Goal: Task Accomplishment & Management: Manage account settings

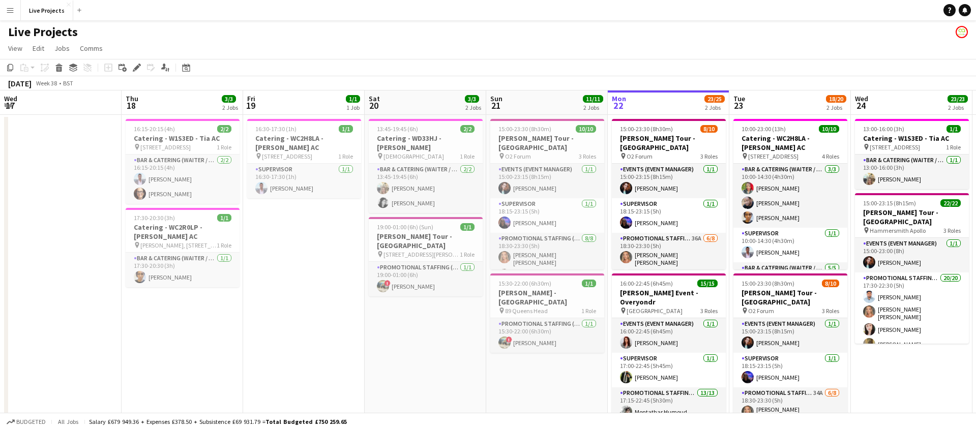
scroll to position [0, 250]
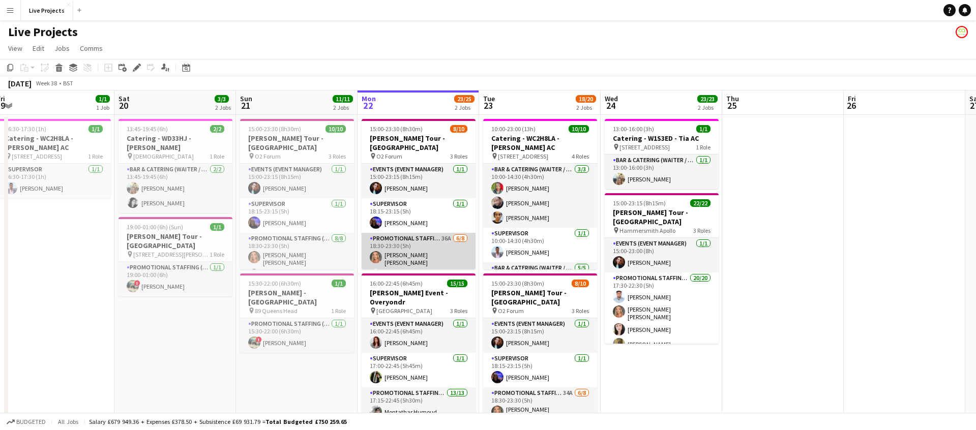
click at [420, 252] on app-card-role "Promotional Staffing (Exhibition Host) 36A [DATE] 18:30-23:30 (5h) [PERSON_NAME…" at bounding box center [419, 305] width 114 height 144
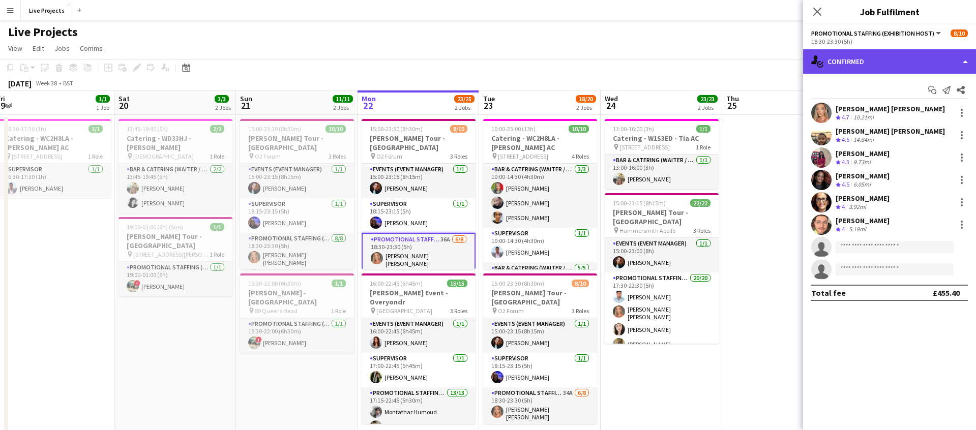
click at [888, 64] on div "single-neutral-actions-check-2 Confirmed" at bounding box center [889, 61] width 173 height 24
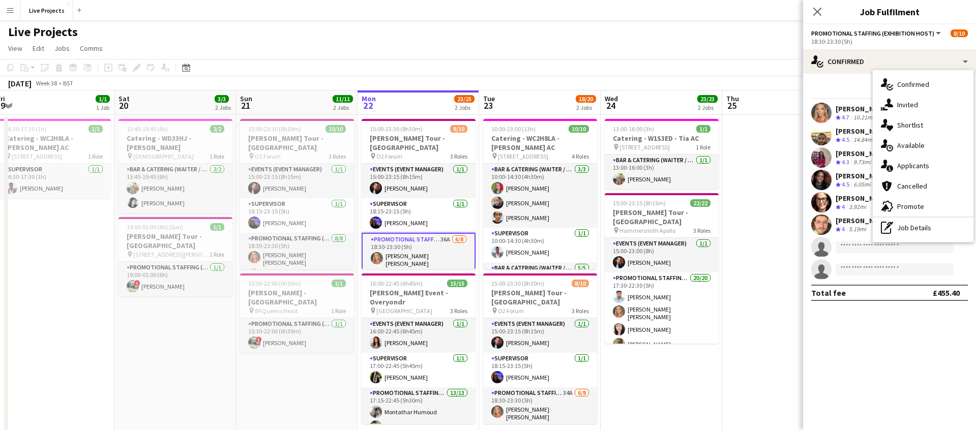
click at [417, 75] on app-toolbar "Copy Paste Paste Command V Paste with crew Command Shift V Paste linked Job Del…" at bounding box center [488, 67] width 976 height 17
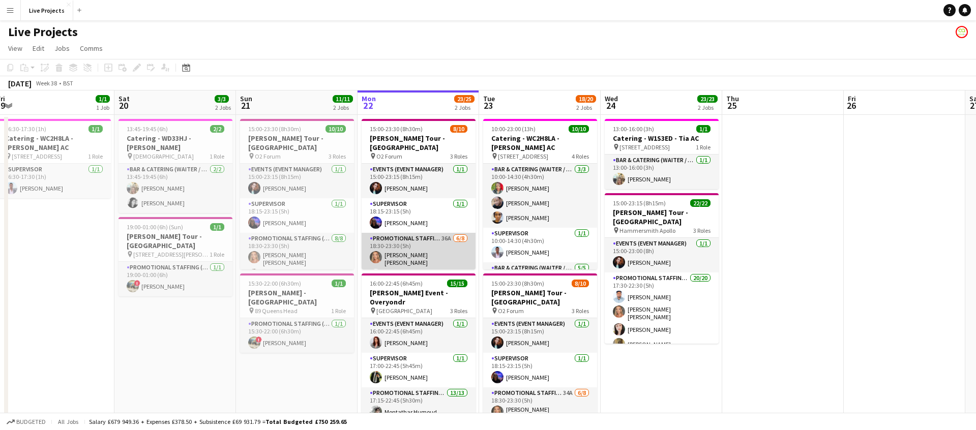
click at [429, 257] on app-card-role "Promotional Staffing (Exhibition Host) 36A 6/8 18:30-23:30 (5h) Claudia Miruna …" at bounding box center [419, 305] width 114 height 144
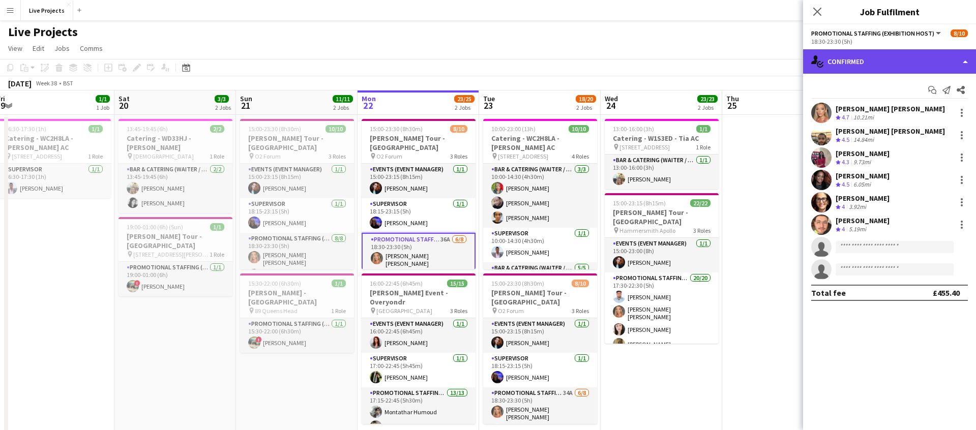
click at [905, 67] on div "single-neutral-actions-check-2 Confirmed" at bounding box center [889, 61] width 173 height 24
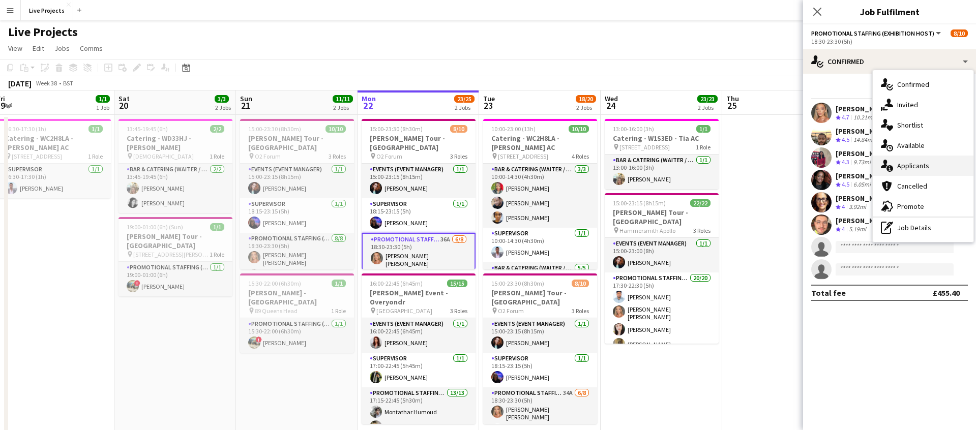
click at [924, 166] on span "Applicants" at bounding box center [913, 165] width 32 height 9
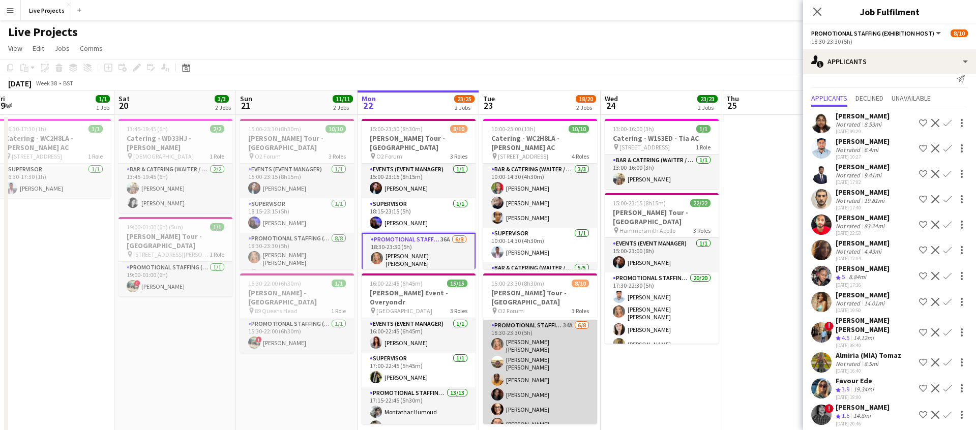
scroll to position [73, 0]
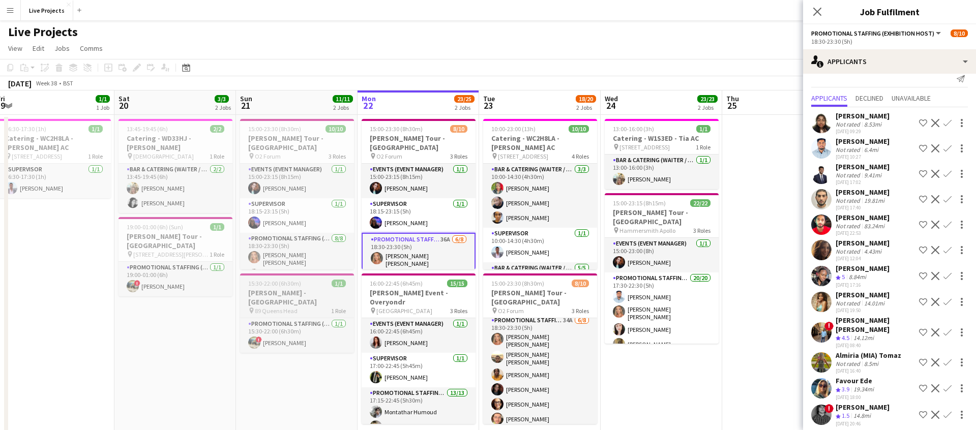
click at [291, 290] on h3 "Bill Murray - London" at bounding box center [297, 297] width 114 height 18
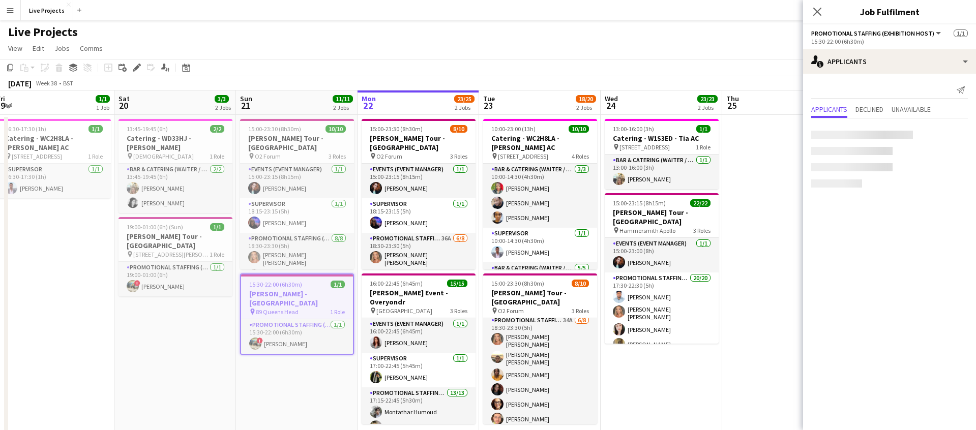
scroll to position [0, 0]
drag, startPoint x: 136, startPoint y: 65, endPoint x: 256, endPoint y: 129, distance: 136.1
click at [136, 66] on icon "Edit" at bounding box center [137, 68] width 8 height 8
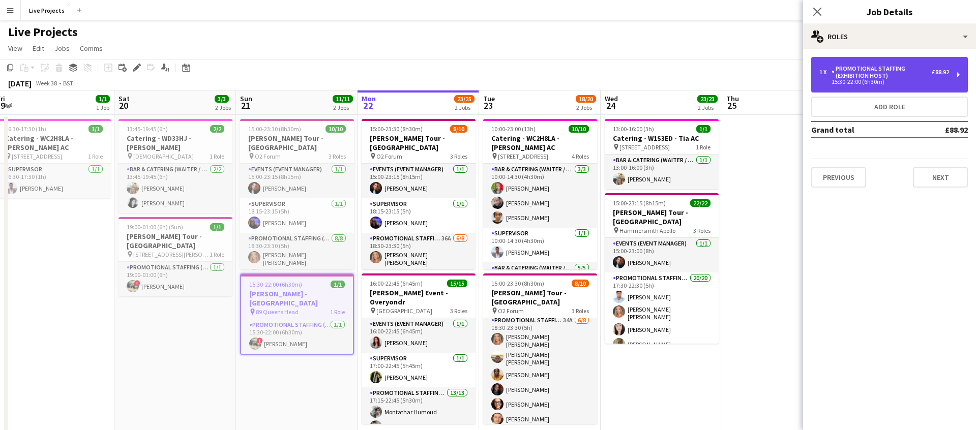
drag, startPoint x: 894, startPoint y: 68, endPoint x: 895, endPoint y: 78, distance: 9.7
click at [894, 68] on div "Promotional Staffing (Exhibition Host)" at bounding box center [882, 72] width 100 height 14
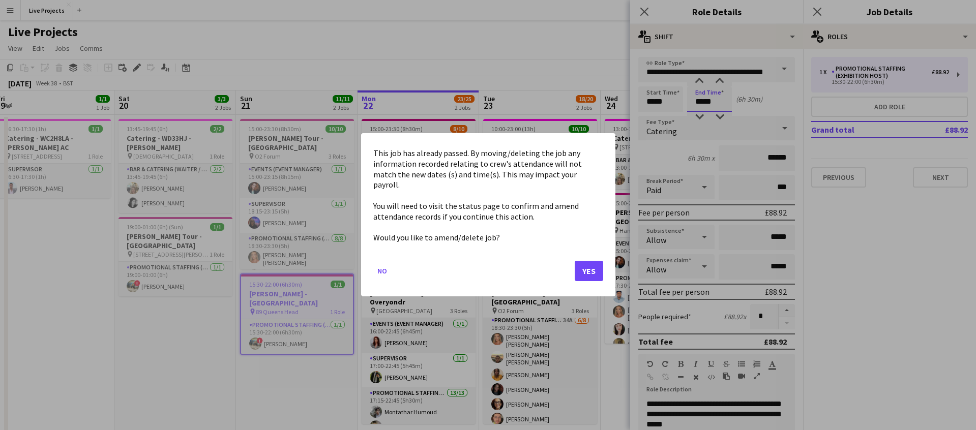
click at [716, 100] on body "Menu Boards Boards Boards All jobs Status Workforce Workforce My Workforce Recr…" at bounding box center [488, 231] width 976 height 462
drag, startPoint x: 584, startPoint y: 264, endPoint x: 617, endPoint y: 238, distance: 42.7
click at [585, 263] on button "Yes" at bounding box center [589, 271] width 28 height 20
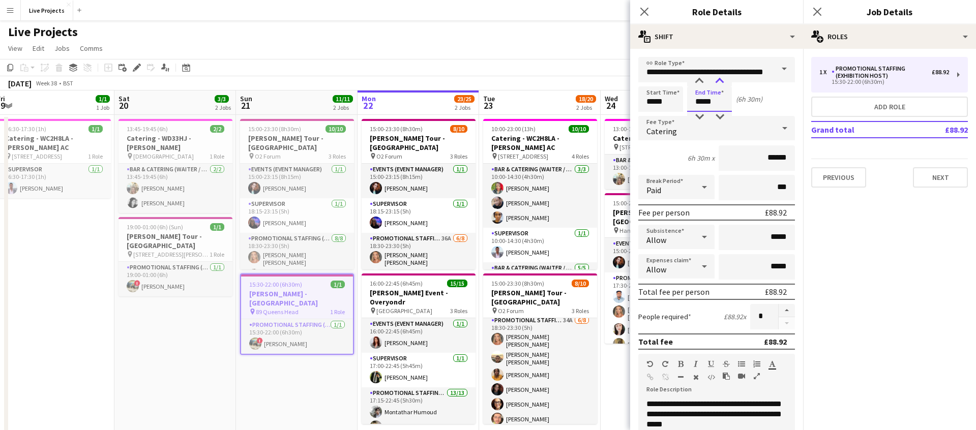
type input "*****"
click at [722, 81] on div at bounding box center [720, 81] width 20 height 10
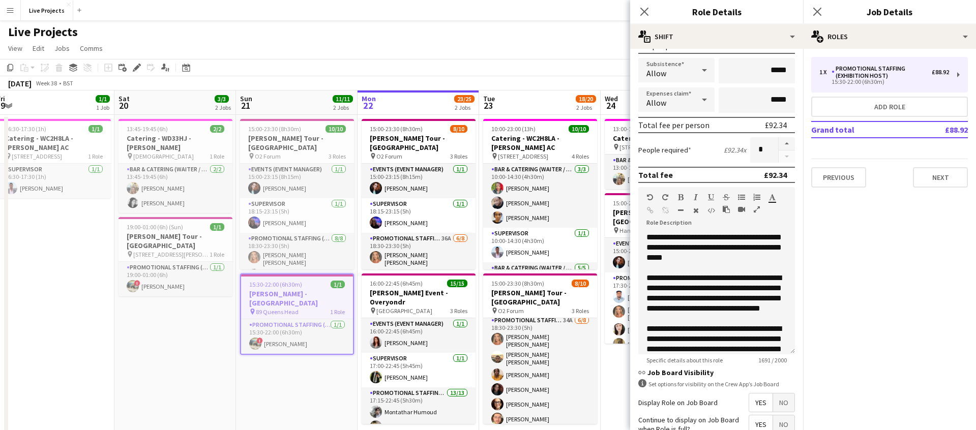
scroll to position [167, 0]
click at [645, 10] on icon "Close pop-in" at bounding box center [644, 12] width 10 height 10
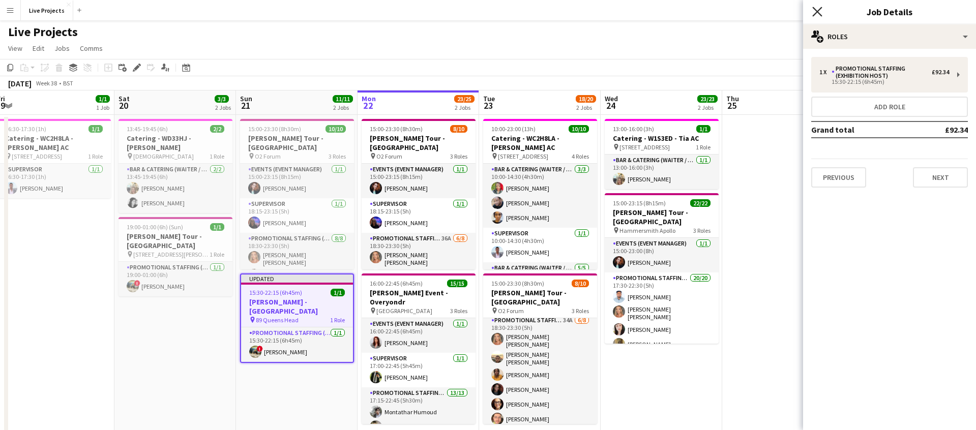
drag, startPoint x: 817, startPoint y: 9, endPoint x: 817, endPoint y: 15, distance: 5.6
click at [817, 10] on icon "Close pop-in" at bounding box center [817, 12] width 10 height 10
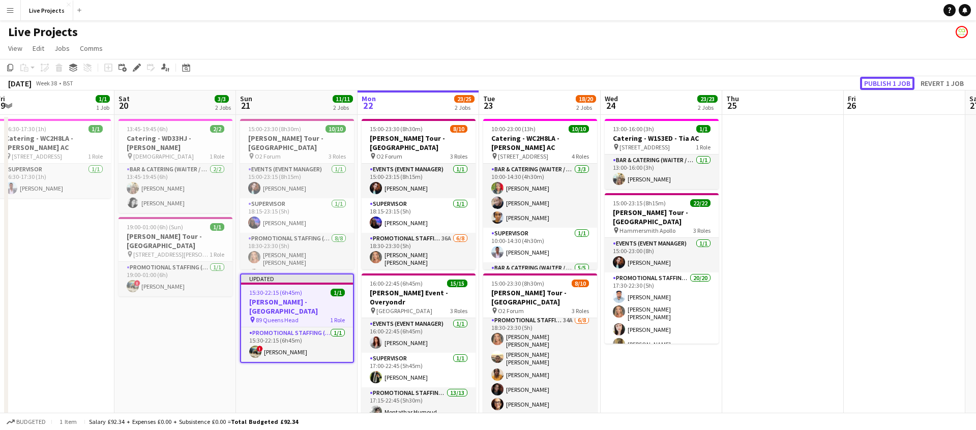
drag, startPoint x: 886, startPoint y: 83, endPoint x: 880, endPoint y: 83, distance: 6.1
click at [886, 83] on button "Publish 1 job" at bounding box center [887, 83] width 54 height 13
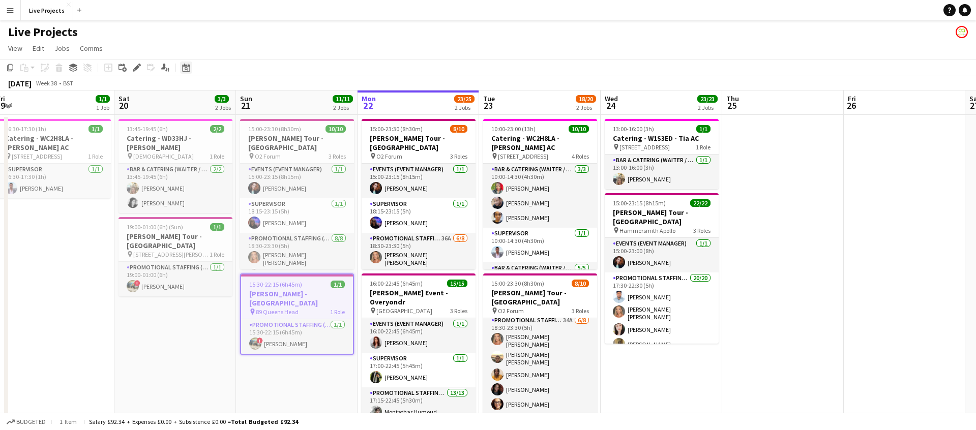
click at [184, 67] on icon "Date picker" at bounding box center [186, 68] width 8 height 8
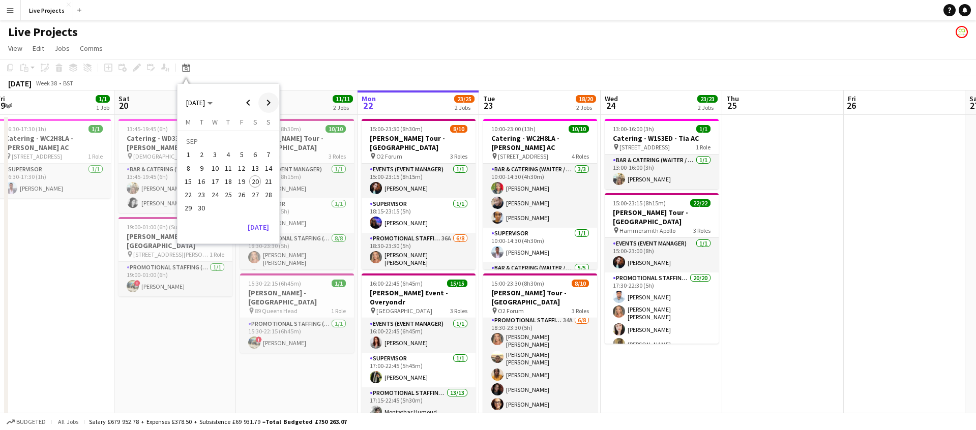
click at [263, 102] on span "Next month" at bounding box center [268, 103] width 20 height 20
click at [270, 172] on span "16" at bounding box center [268, 171] width 12 height 12
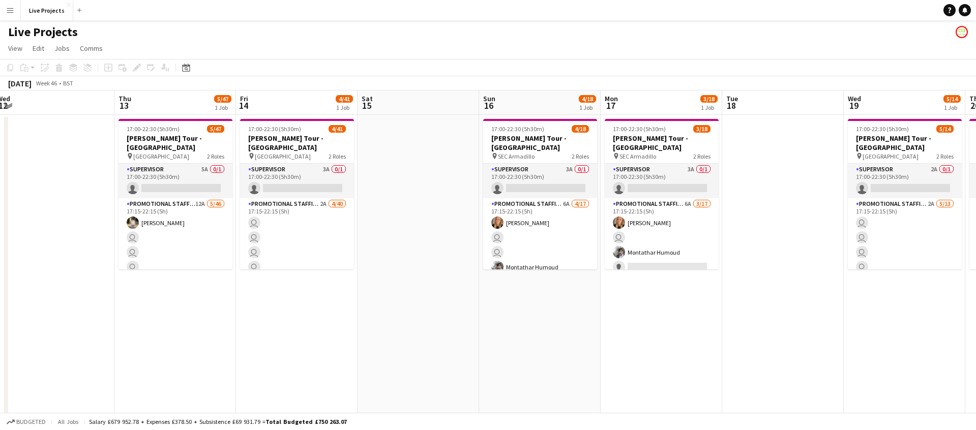
scroll to position [0, 350]
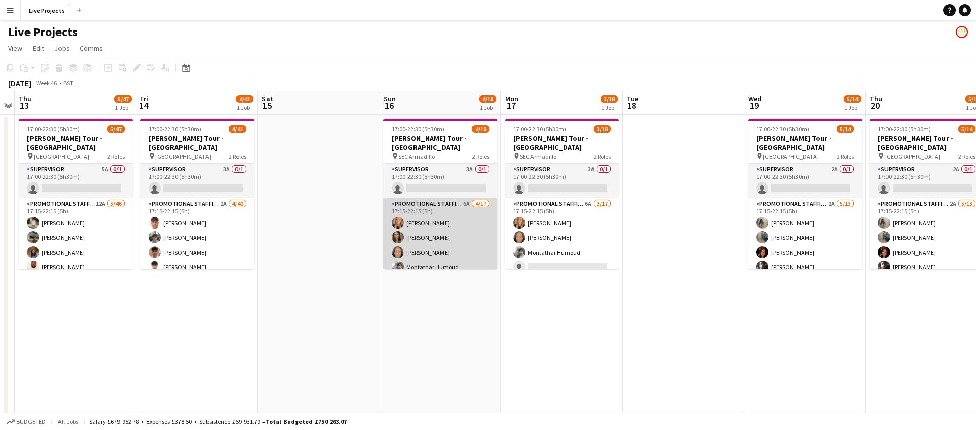
click at [461, 238] on app-card-role "Promotional Staffing (Exhibition Host) 6A 4/17 17:15-22:15 (5h) Eimear Mcgrath …" at bounding box center [441, 333] width 114 height 271
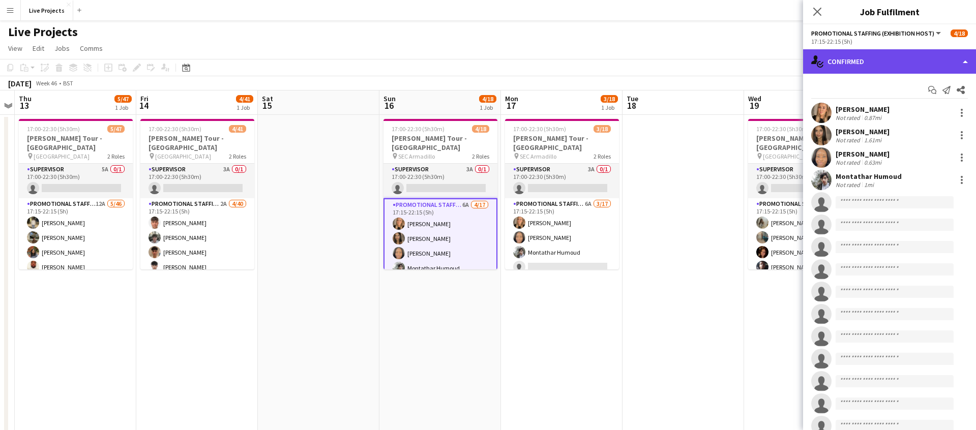
click at [932, 61] on div "single-neutral-actions-check-2 Confirmed" at bounding box center [889, 61] width 173 height 24
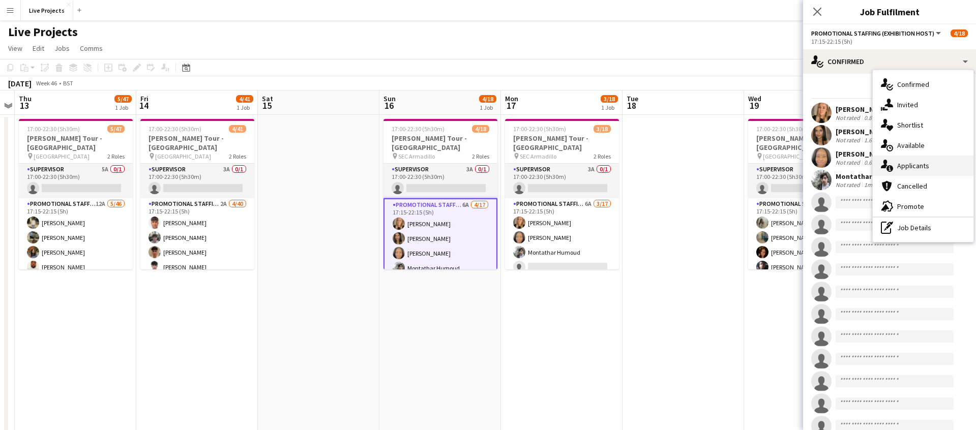
click at [924, 164] on span "Applicants" at bounding box center [913, 165] width 32 height 9
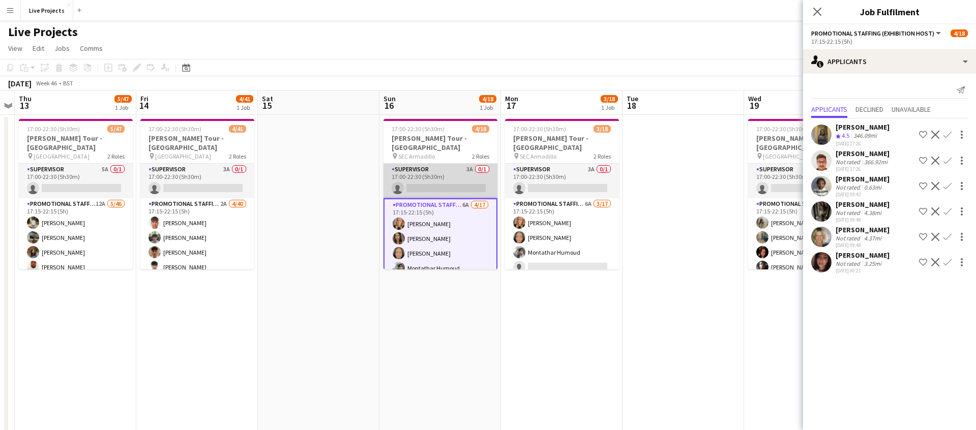
click at [452, 176] on app-card-role "Supervisor 3A 0/1 17:00-22:30 (5h30m) single-neutral-actions" at bounding box center [441, 181] width 114 height 35
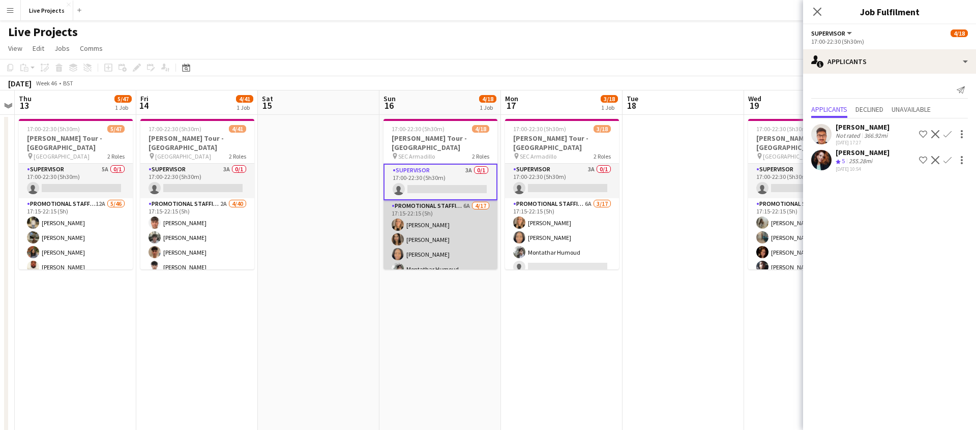
click at [456, 225] on app-card-role "Promotional Staffing (Exhibition Host) 6A 4/17 17:15-22:15 (5h) Eimear Mcgrath …" at bounding box center [441, 335] width 114 height 271
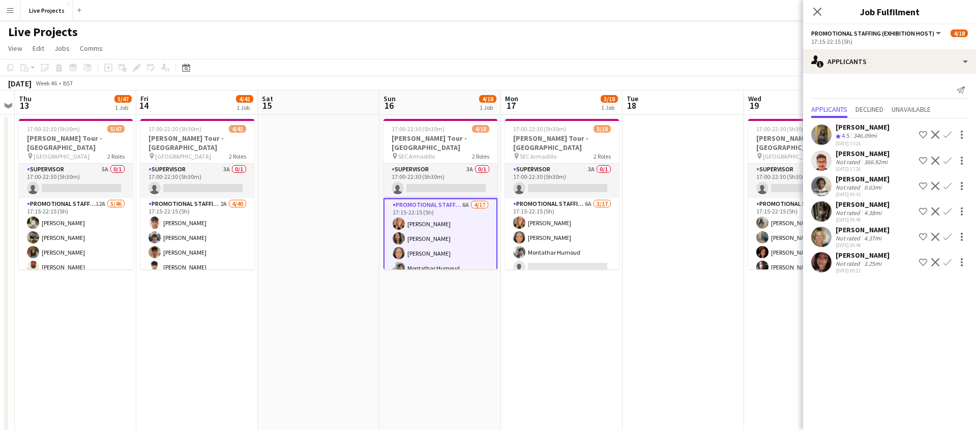
click at [950, 209] on app-icon "Confirm" at bounding box center [948, 212] width 8 height 8
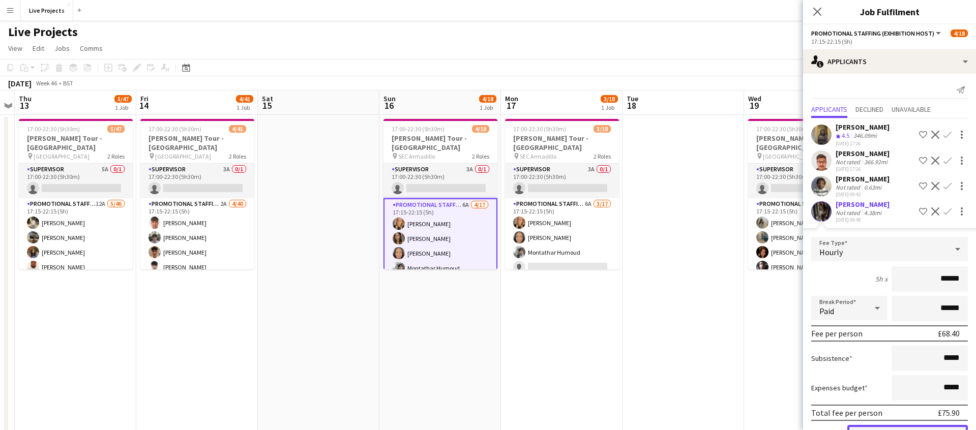
click at [936, 427] on button "Confirm" at bounding box center [907, 435] width 121 height 20
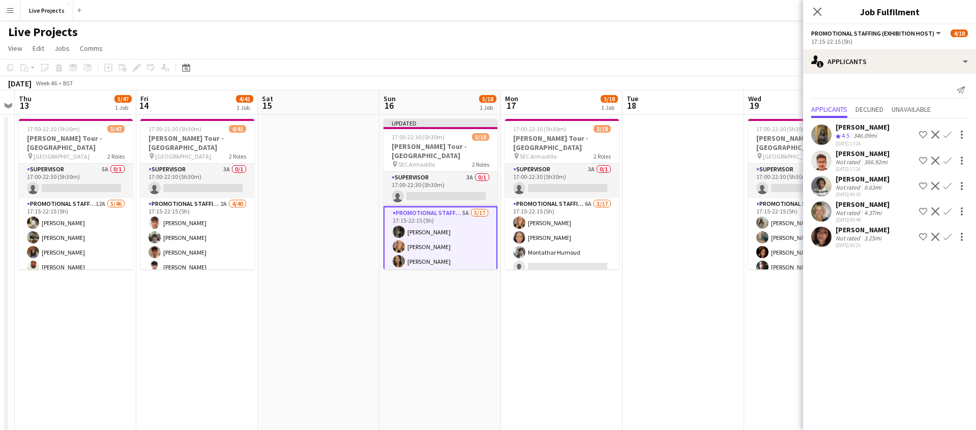
click at [948, 210] on app-icon "Confirm" at bounding box center [948, 212] width 8 height 8
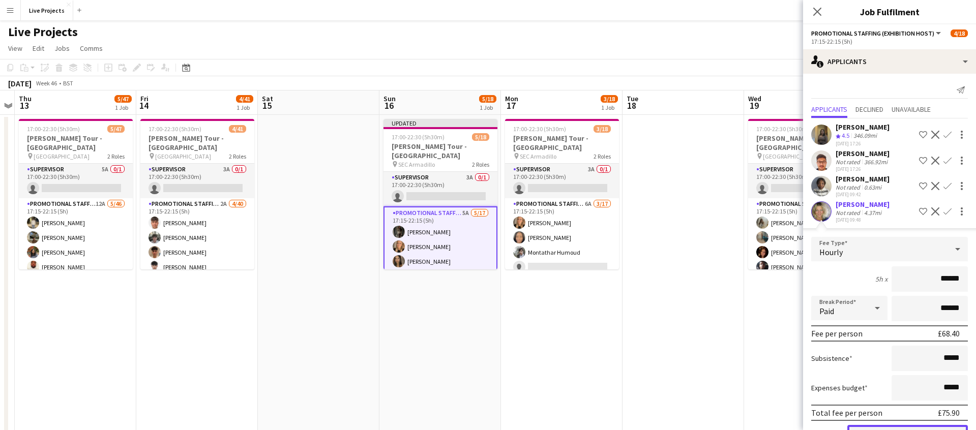
click at [921, 426] on button "Confirm" at bounding box center [907, 435] width 121 height 20
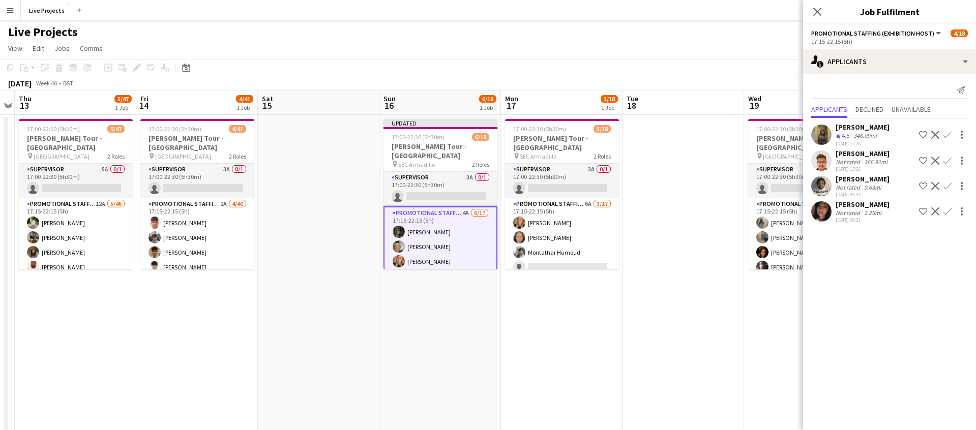
drag, startPoint x: 947, startPoint y: 210, endPoint x: 948, endPoint y: 223, distance: 13.8
click at [947, 210] on app-icon "Confirm" at bounding box center [948, 212] width 8 height 8
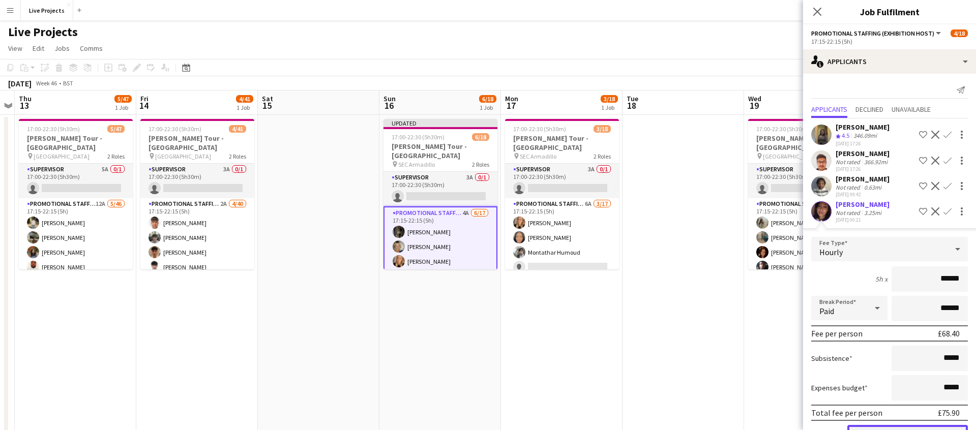
click at [910, 426] on button "Confirm" at bounding box center [907, 435] width 121 height 20
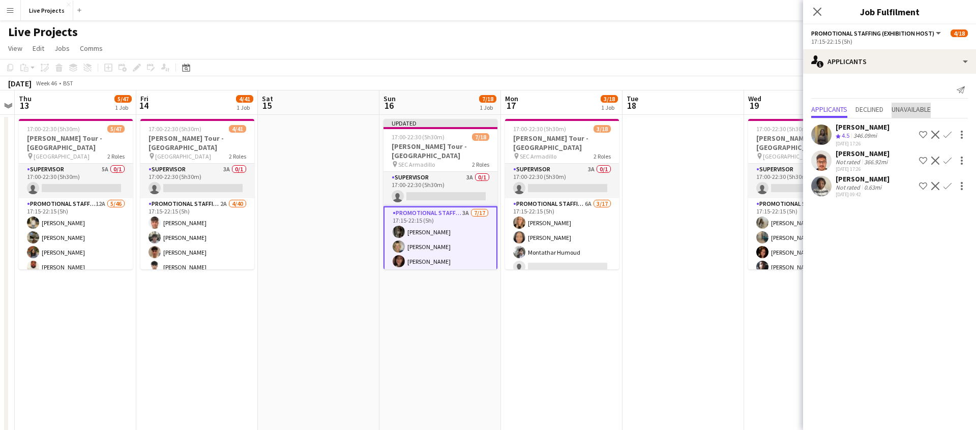
click at [920, 107] on span "Unavailable" at bounding box center [911, 109] width 39 height 7
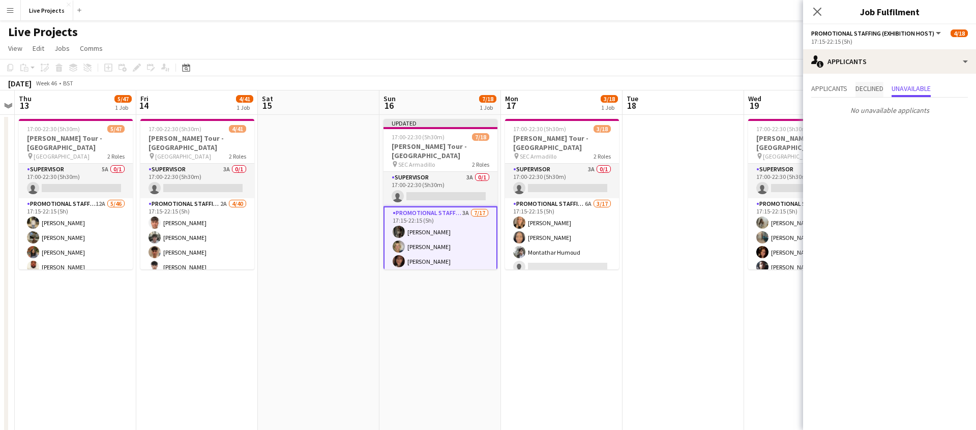
click at [873, 92] on span "Declined" at bounding box center [870, 88] width 28 height 7
click at [832, 86] on span "Applicants" at bounding box center [829, 88] width 36 height 7
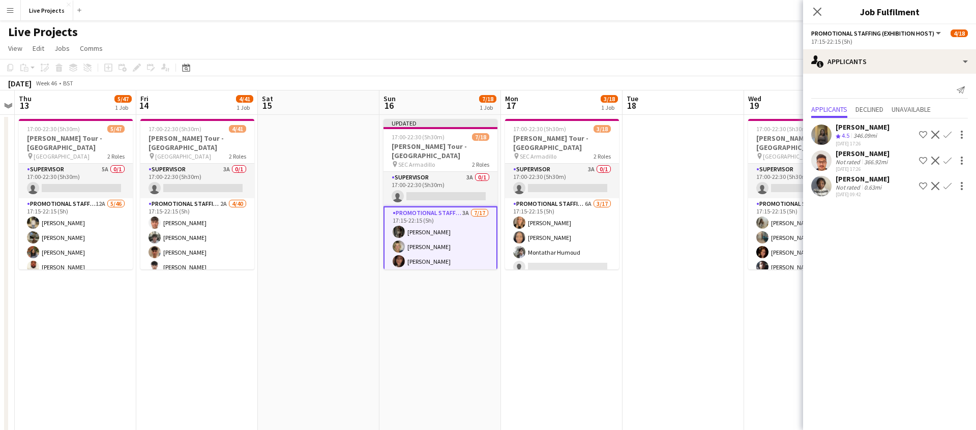
click at [817, 12] on icon at bounding box center [817, 12] width 8 height 8
click at [818, 12] on app-navbar "Menu Boards Boards Boards All jobs Status Workforce Workforce My Workforce Recr…" at bounding box center [488, 10] width 976 height 20
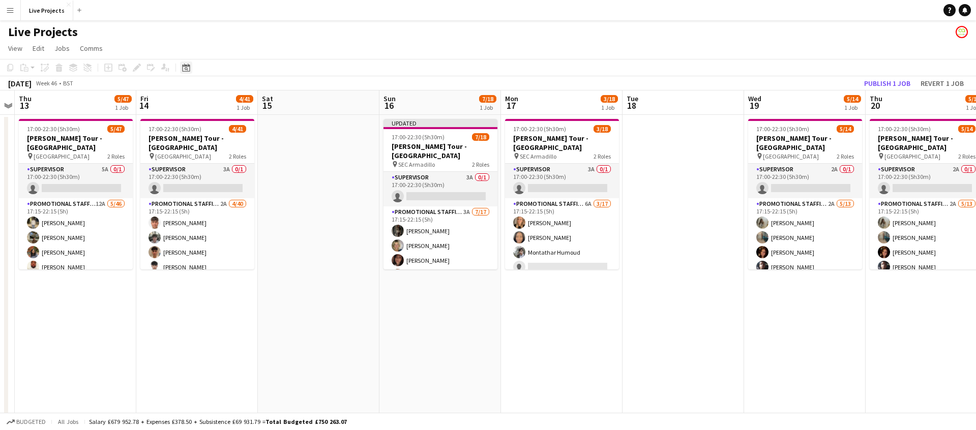
click at [186, 66] on icon at bounding box center [186, 68] width 8 height 8
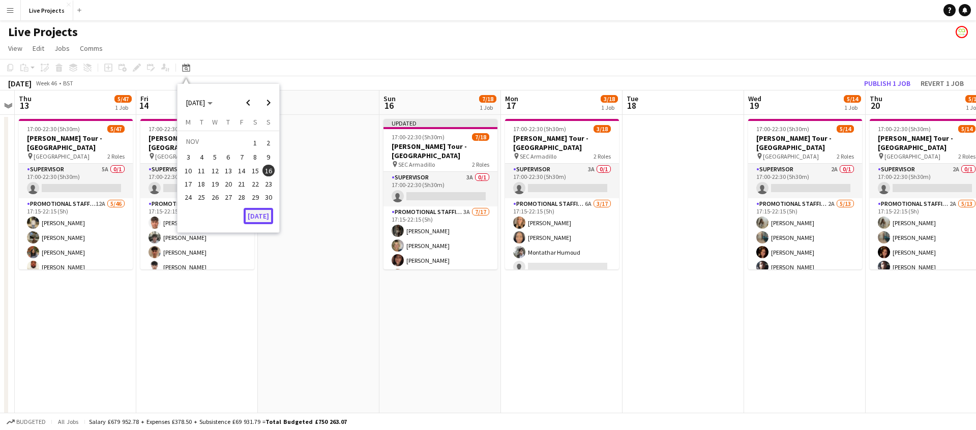
click at [259, 218] on button "Today" at bounding box center [259, 216] width 30 height 16
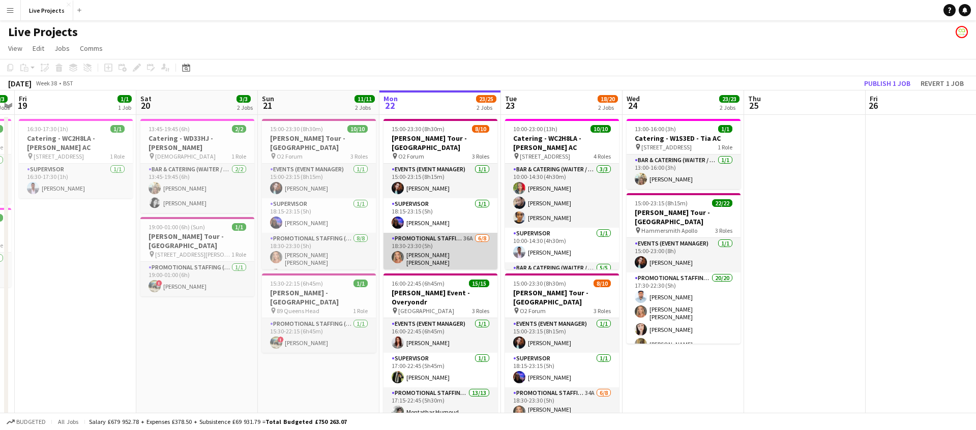
click at [475, 252] on app-card-role "Promotional Staffing (Exhibition Host) 36A 6/8 18:30-23:30 (5h) Claudia Miruna …" at bounding box center [441, 305] width 114 height 144
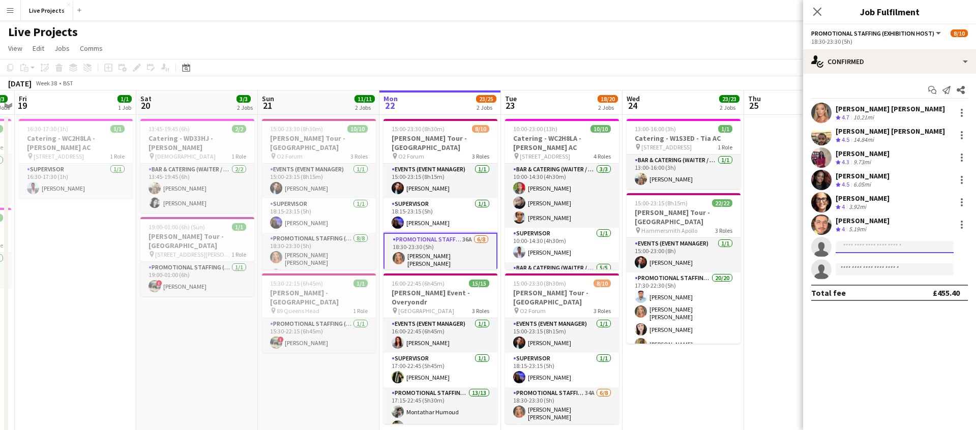
click at [865, 248] on input at bounding box center [895, 247] width 118 height 12
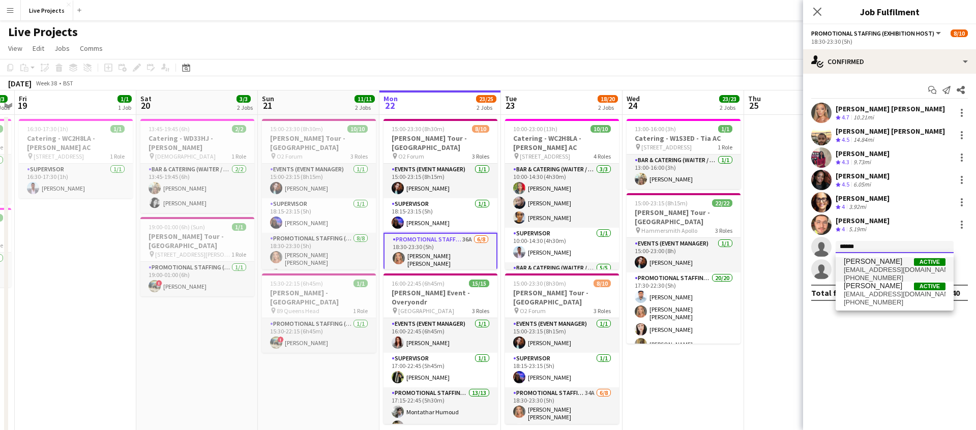
type input "******"
click at [877, 267] on span "work.rakshaag@gmail.com" at bounding box center [895, 270] width 102 height 8
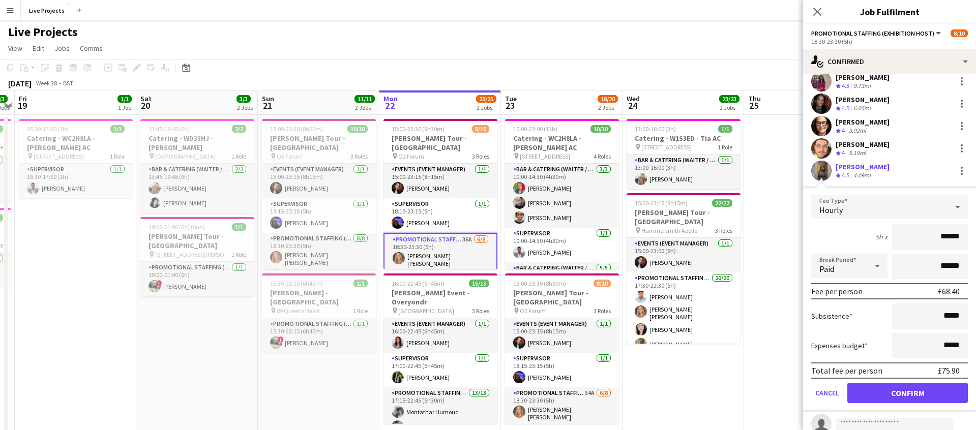
scroll to position [77, 0]
click at [919, 394] on button "Confirm" at bounding box center [907, 392] width 121 height 20
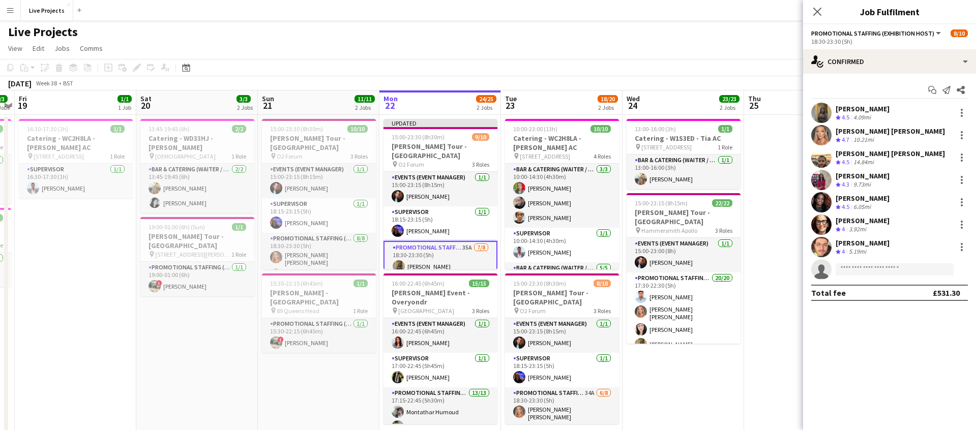
scroll to position [0, 0]
click at [819, 11] on icon "Close pop-in" at bounding box center [817, 12] width 8 height 8
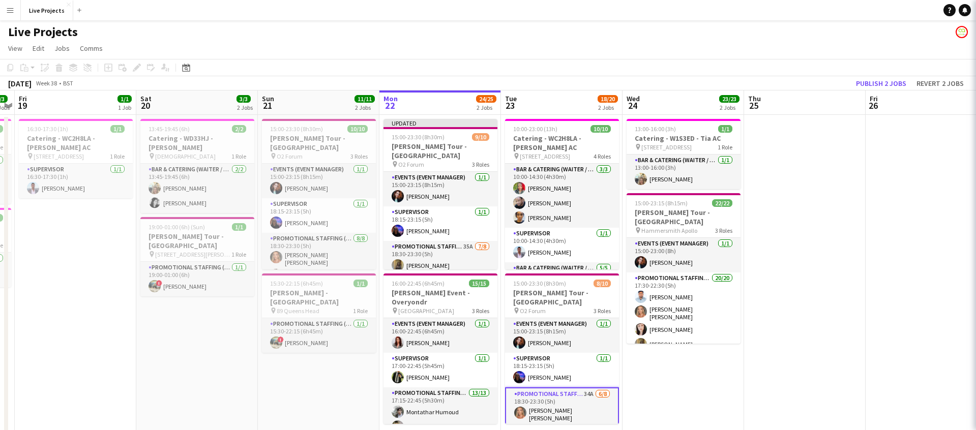
scroll to position [0, 345]
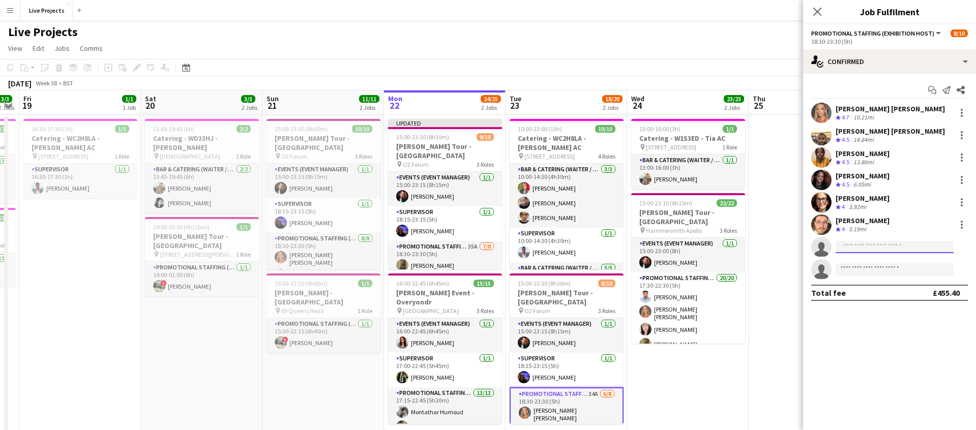
click at [860, 249] on input at bounding box center [895, 247] width 118 height 12
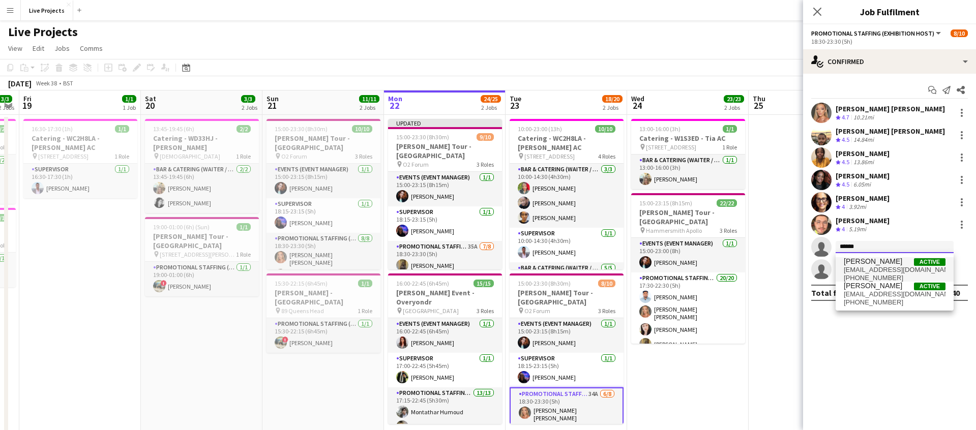
type input "******"
click at [886, 263] on span "Raksha Agrawal" at bounding box center [873, 261] width 58 height 9
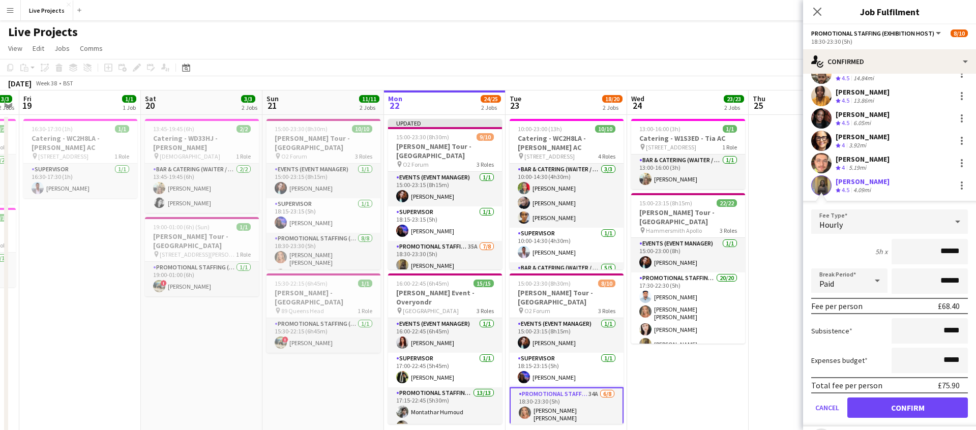
scroll to position [64, 0]
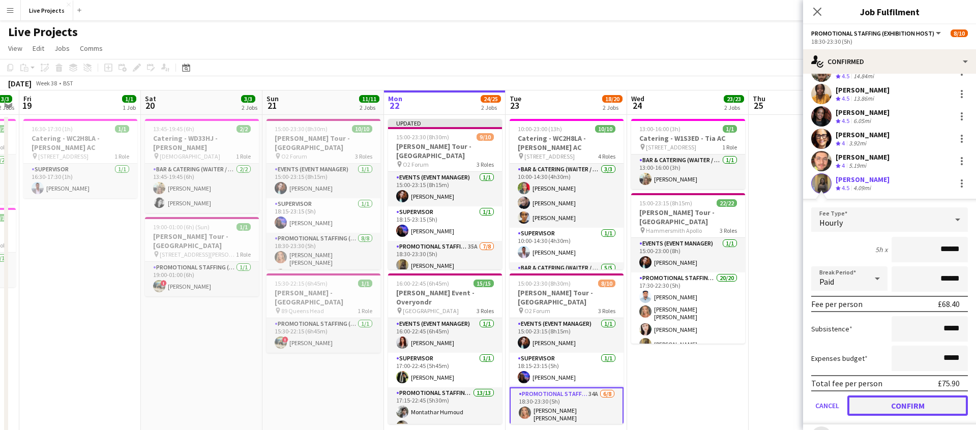
click at [921, 408] on button "Confirm" at bounding box center [907, 406] width 121 height 20
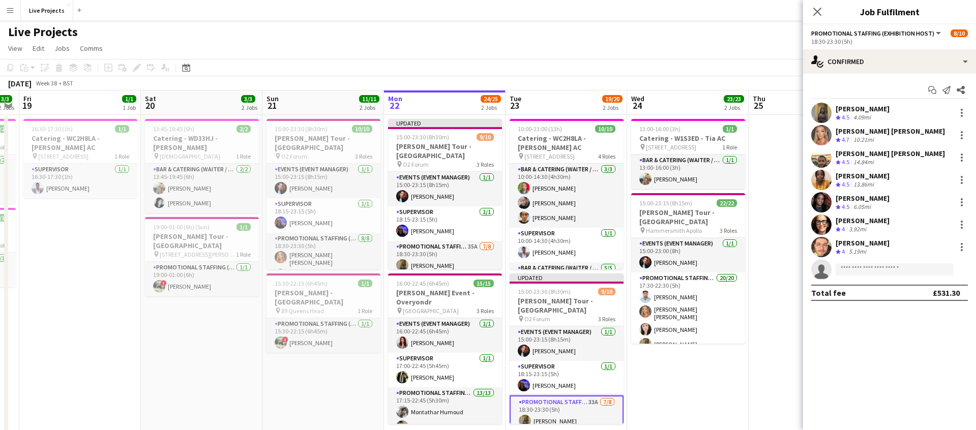
scroll to position [0, 0]
click at [819, 11] on icon "Close pop-in" at bounding box center [817, 12] width 8 height 8
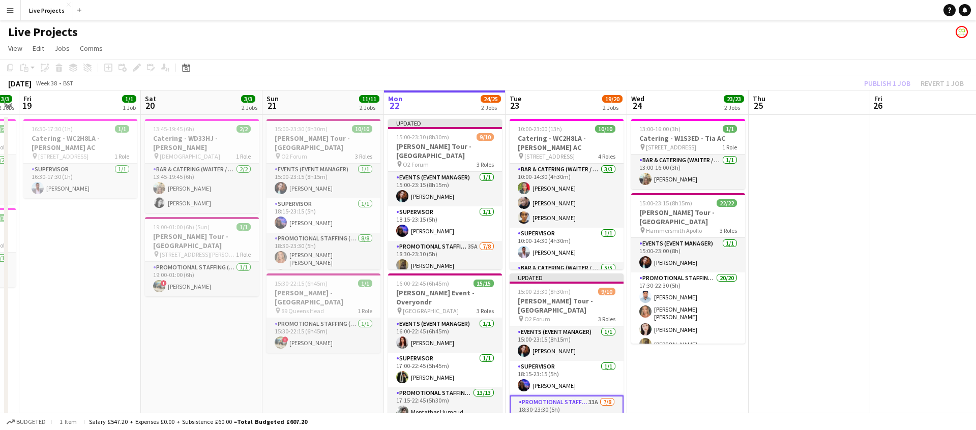
click at [881, 81] on div "Publish 1 job Revert 1 job" at bounding box center [914, 83] width 124 height 13
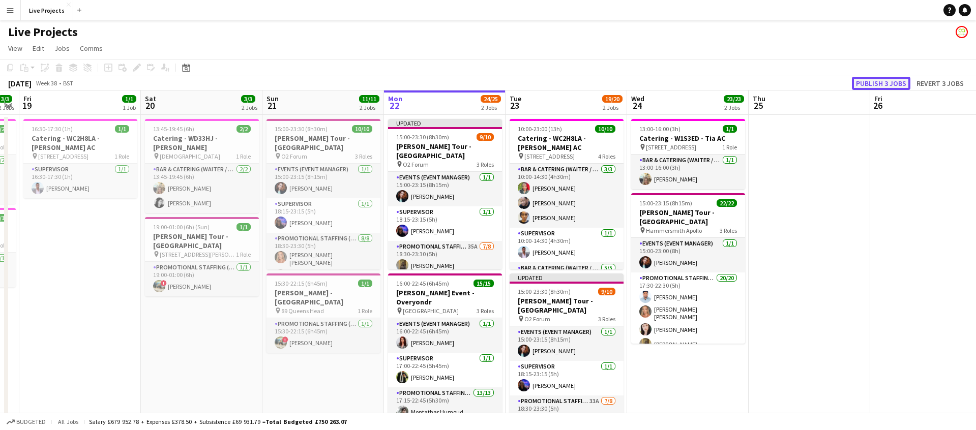
click at [881, 81] on button "Publish 3 jobs" at bounding box center [881, 83] width 58 height 13
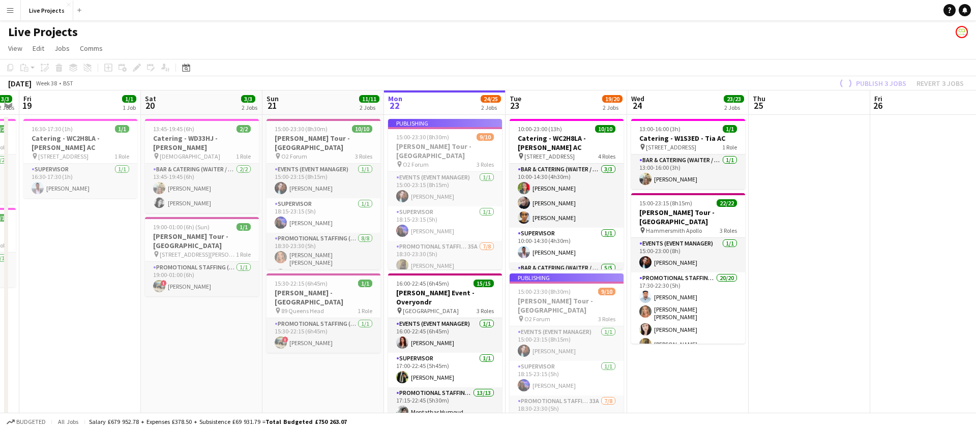
click at [880, 82] on div "Publish 3 jobs Revert 3 jobs" at bounding box center [900, 83] width 151 height 13
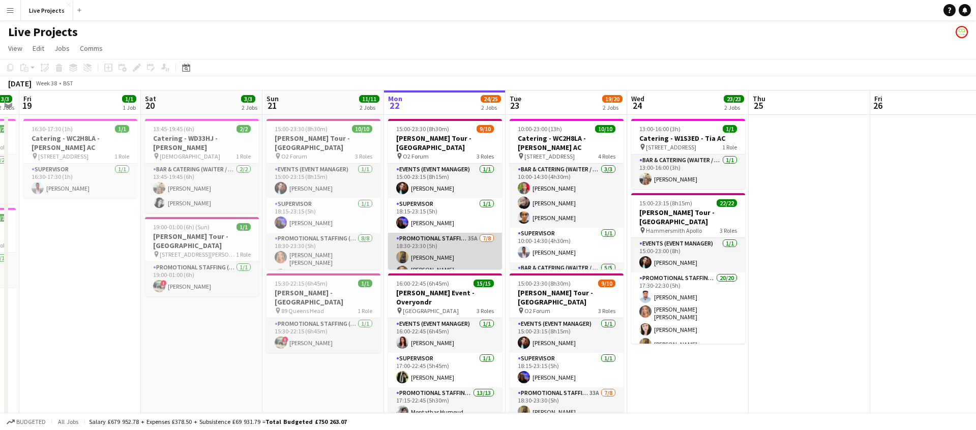
click at [452, 254] on app-card-role "Promotional Staffing (Exhibition Host) 35A 7/8 18:30-23:30 (5h) Raksha Agrawal …" at bounding box center [445, 305] width 114 height 144
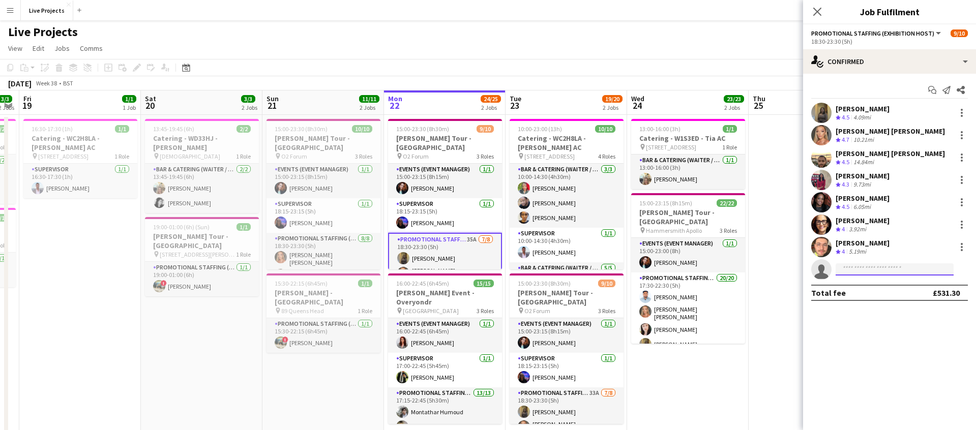
click at [860, 270] on input at bounding box center [895, 269] width 118 height 12
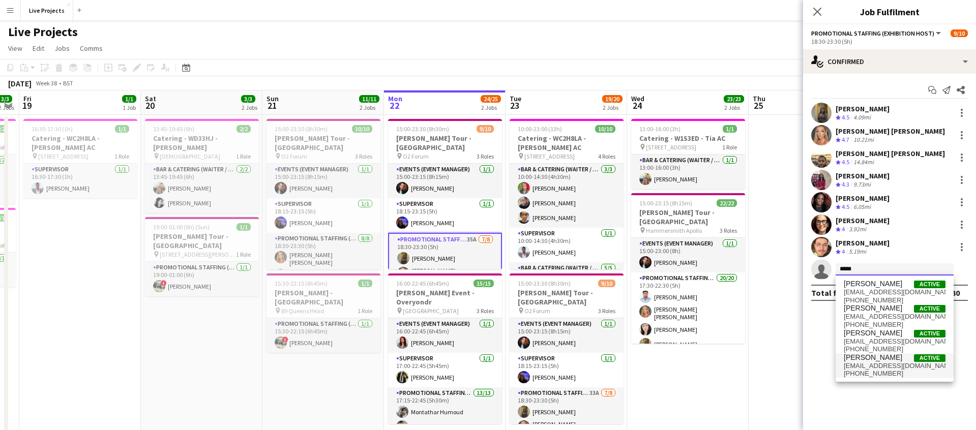
type input "*****"
click at [889, 366] on span "singhrohan2601@gmail.com" at bounding box center [895, 366] width 102 height 8
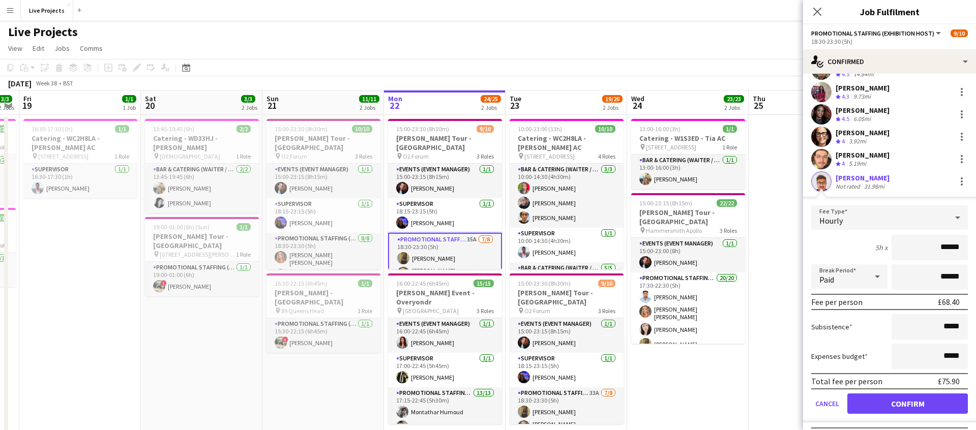
scroll to position [110, 0]
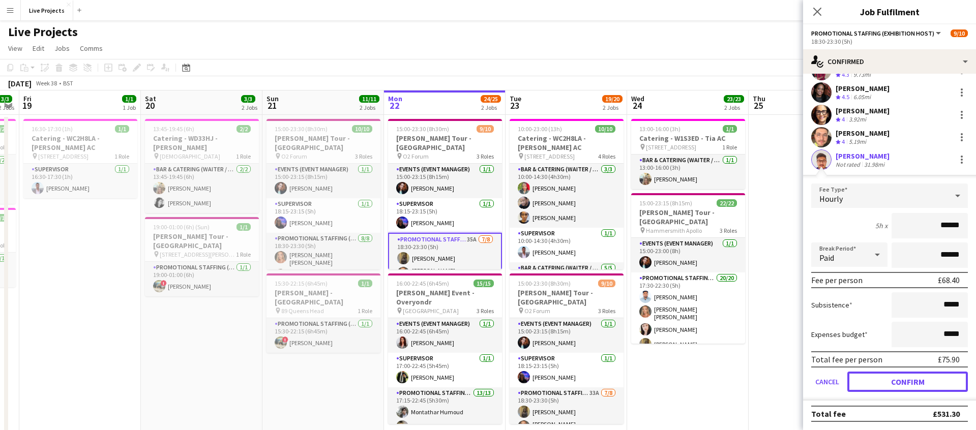
click at [914, 381] on button "Confirm" at bounding box center [907, 382] width 121 height 20
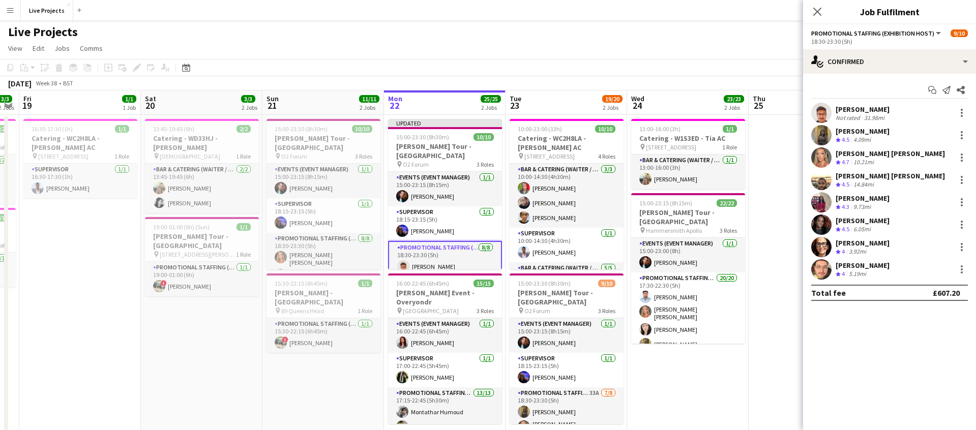
scroll to position [0, 0]
click at [815, 8] on icon "Close pop-in" at bounding box center [817, 12] width 10 height 10
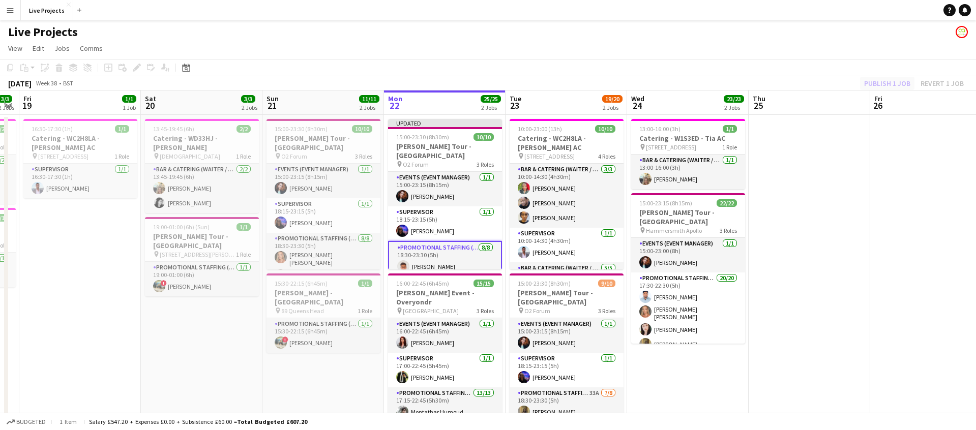
click at [878, 79] on div "Publish 1 job Revert 1 job" at bounding box center [914, 83] width 124 height 13
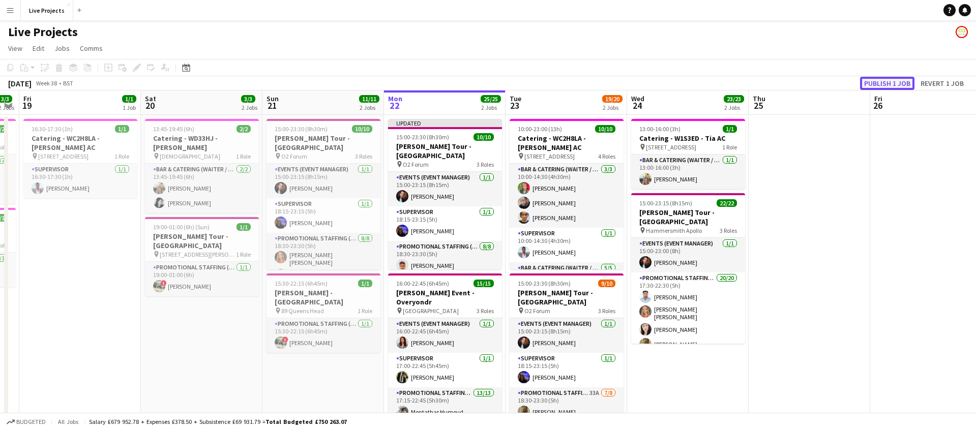
click at [878, 80] on button "Publish 1 job" at bounding box center [887, 83] width 54 height 13
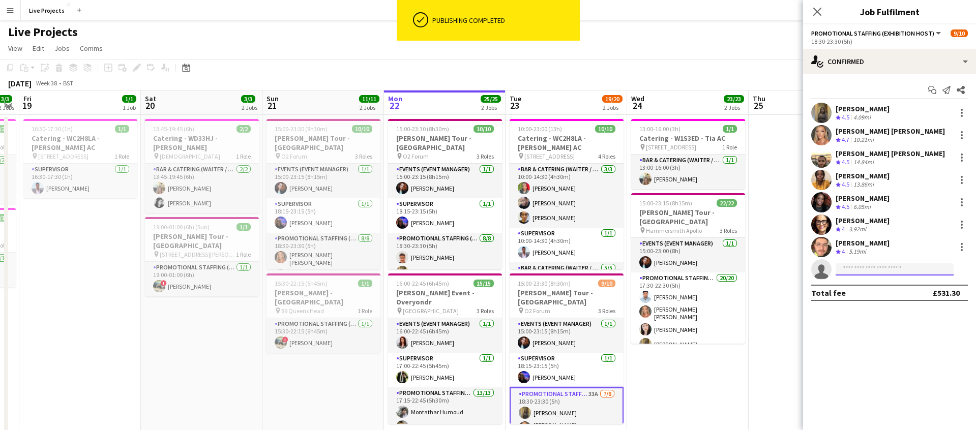
click at [879, 271] on input at bounding box center [895, 269] width 118 height 12
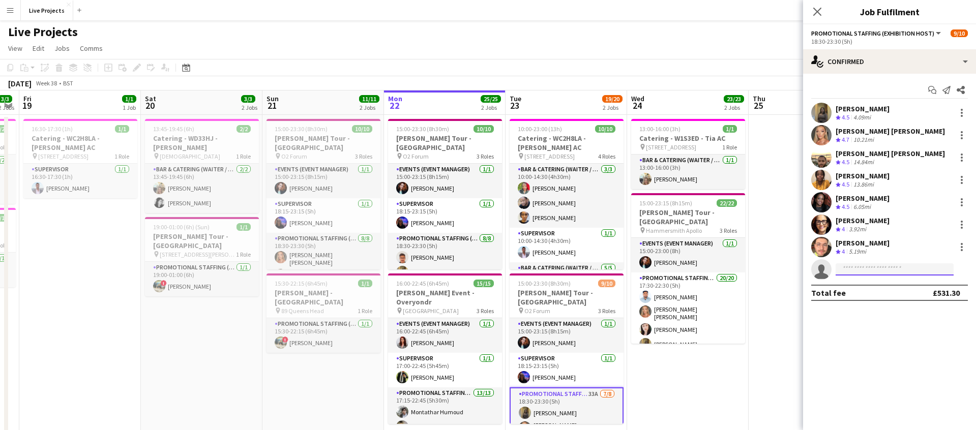
click at [878, 271] on input at bounding box center [895, 269] width 118 height 12
type input "*******"
drag, startPoint x: 870, startPoint y: 291, endPoint x: 867, endPoint y: 326, distance: 34.2
click at [870, 291] on span "singhrohan2601@gmail.com" at bounding box center [895, 292] width 102 height 8
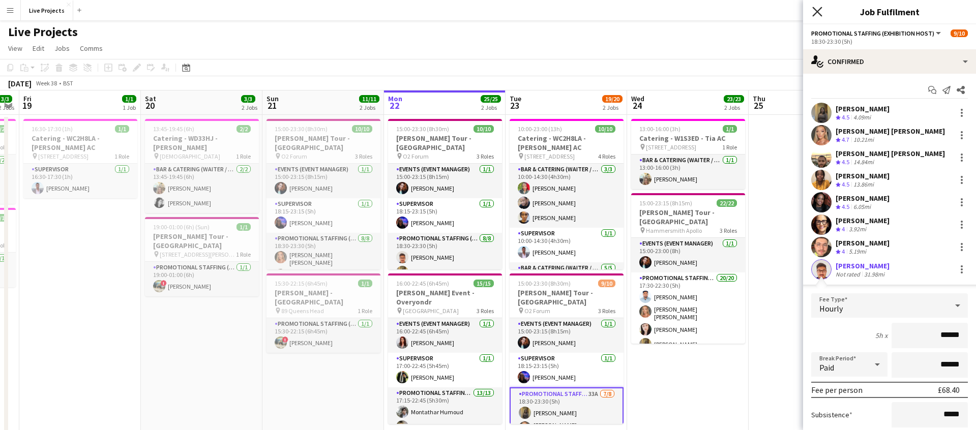
click at [817, 10] on icon "Close pop-in" at bounding box center [817, 12] width 10 height 10
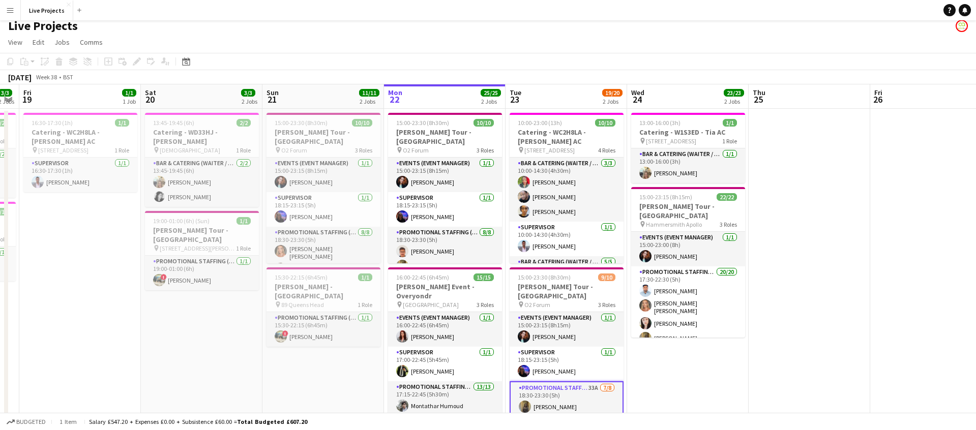
scroll to position [31, 0]
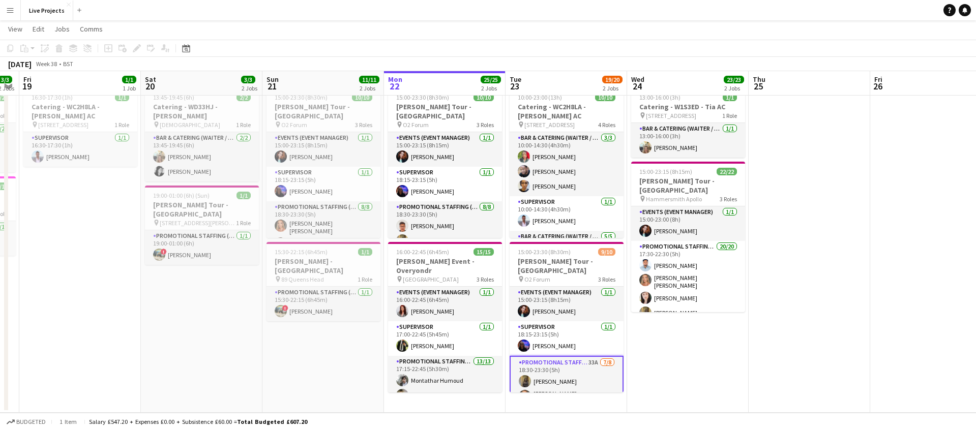
click at [587, 372] on app-card-role "Promotional Staffing (Exhibition Host) 33A 7/8 18:30-23:30 (5h) Raksha Agrawal …" at bounding box center [567, 429] width 114 height 146
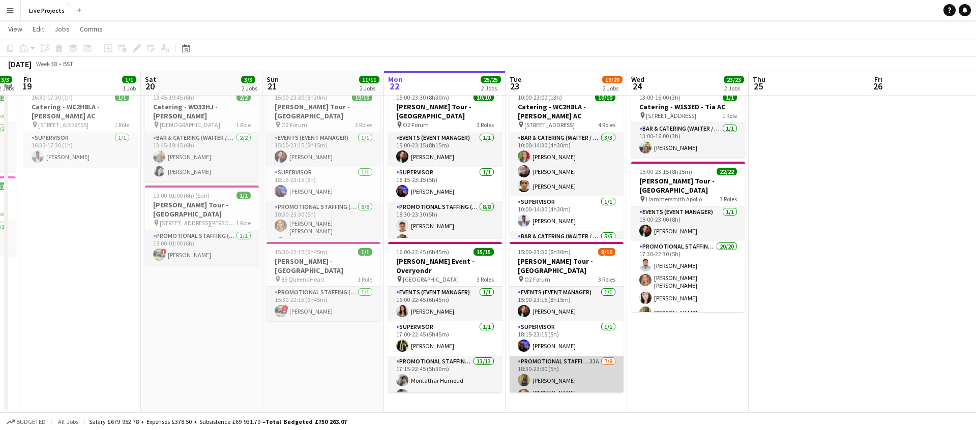
click at [587, 372] on app-card-role "Promotional Staffing (Exhibition Host) 33A 7/8 18:30-23:30 (5h) Raksha Agrawal …" at bounding box center [567, 428] width 114 height 144
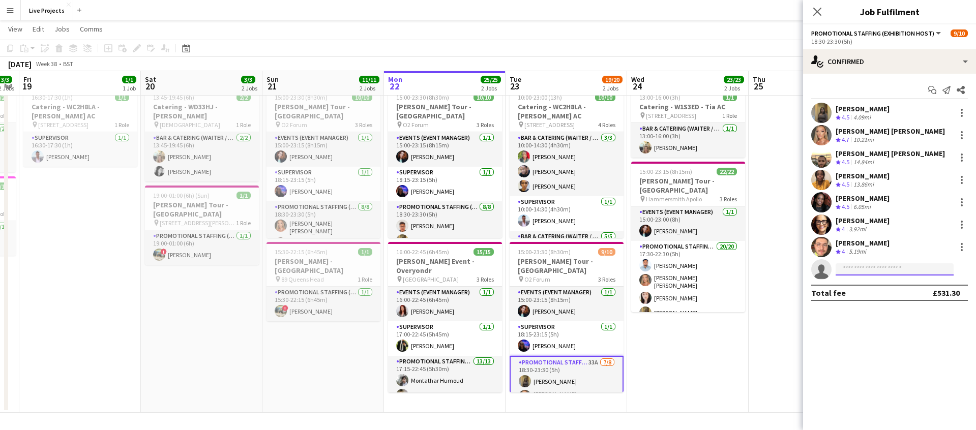
click at [859, 271] on input at bounding box center [895, 269] width 118 height 12
type input "*******"
click at [860, 295] on span "singhrohan2601@gmail.com" at bounding box center [895, 292] width 102 height 8
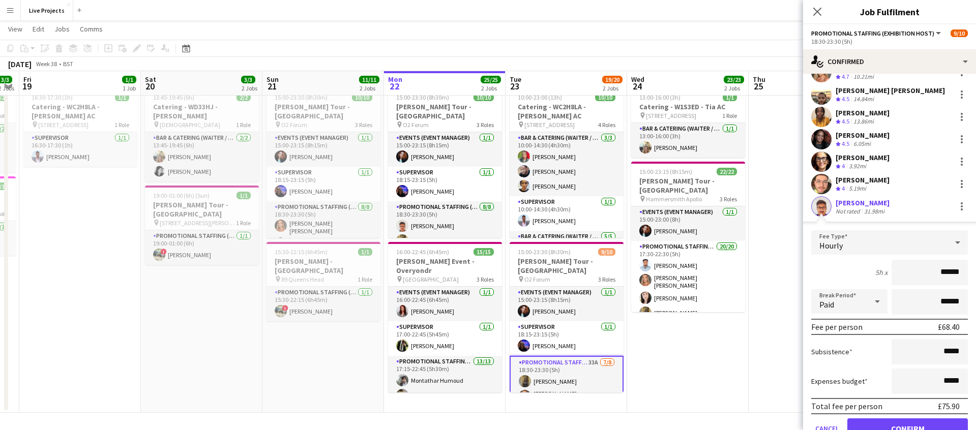
scroll to position [110, 0]
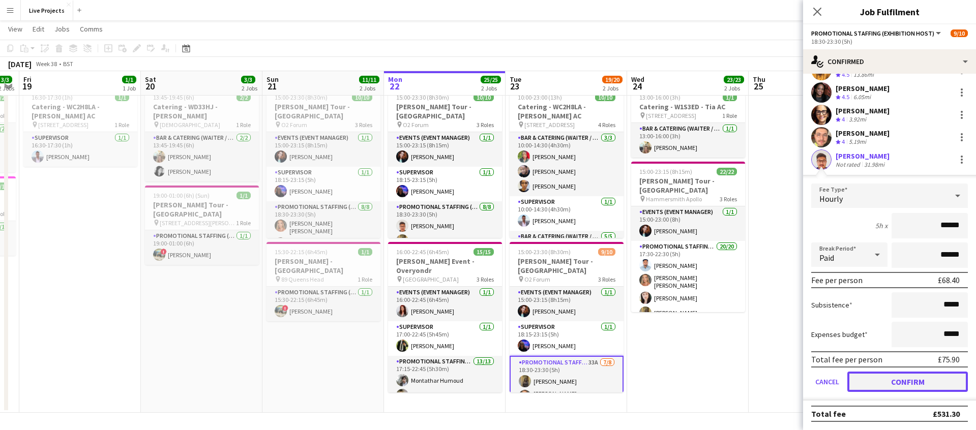
click at [922, 382] on button "Confirm" at bounding box center [907, 382] width 121 height 20
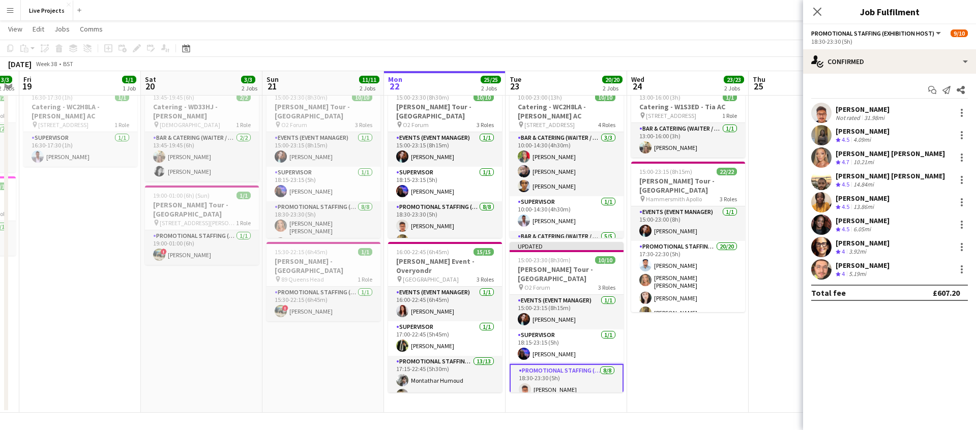
click at [816, 9] on icon "Close pop-in" at bounding box center [817, 12] width 8 height 8
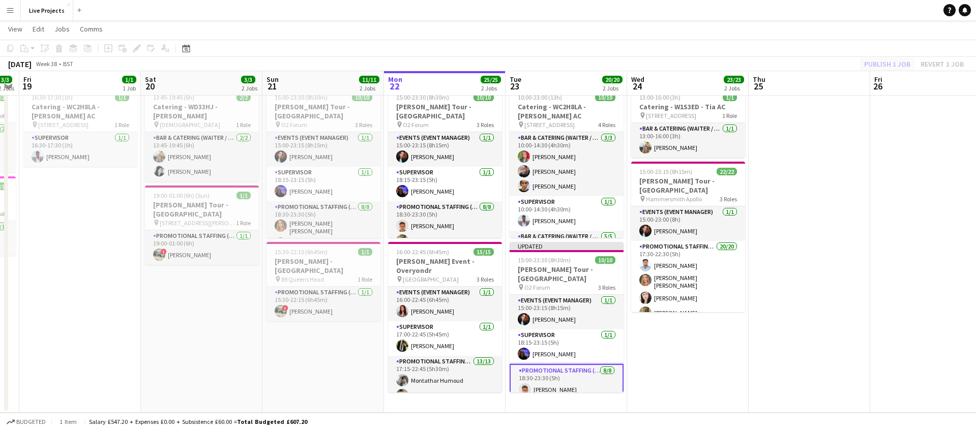
click at [886, 64] on div "Publish 1 job Revert 1 job" at bounding box center [914, 63] width 124 height 13
click at [886, 63] on button "Publish 1 job" at bounding box center [887, 63] width 54 height 13
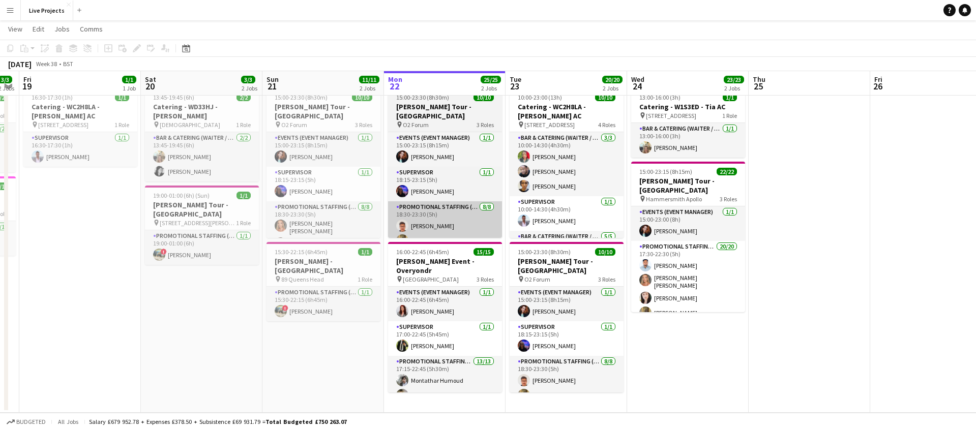
click at [463, 217] on app-card-role "Promotional Staffing (Exhibition Host) 8/8 18:30-23:30 (5h) Rohan Singh Raksha …" at bounding box center [445, 273] width 114 height 144
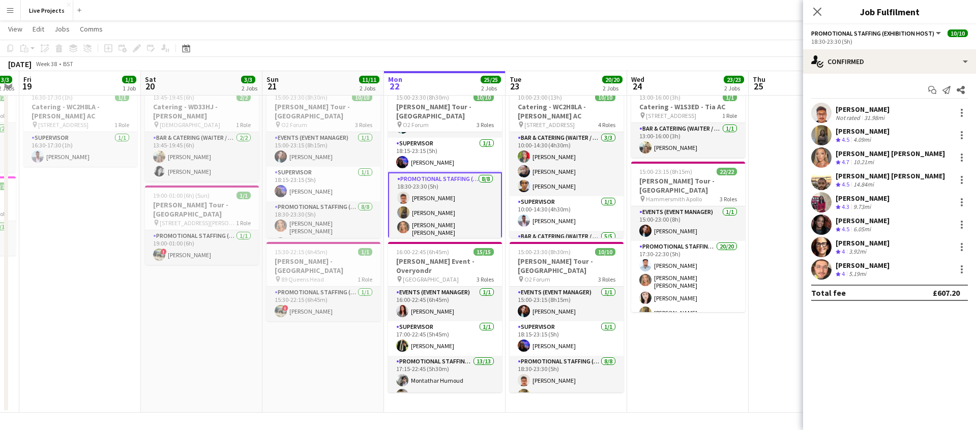
scroll to position [0, 0]
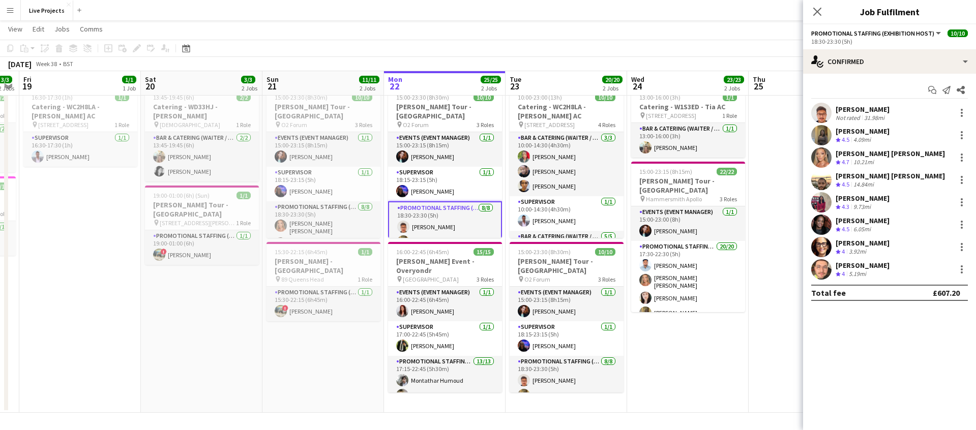
click at [816, 9] on icon "Close pop-in" at bounding box center [817, 12] width 8 height 8
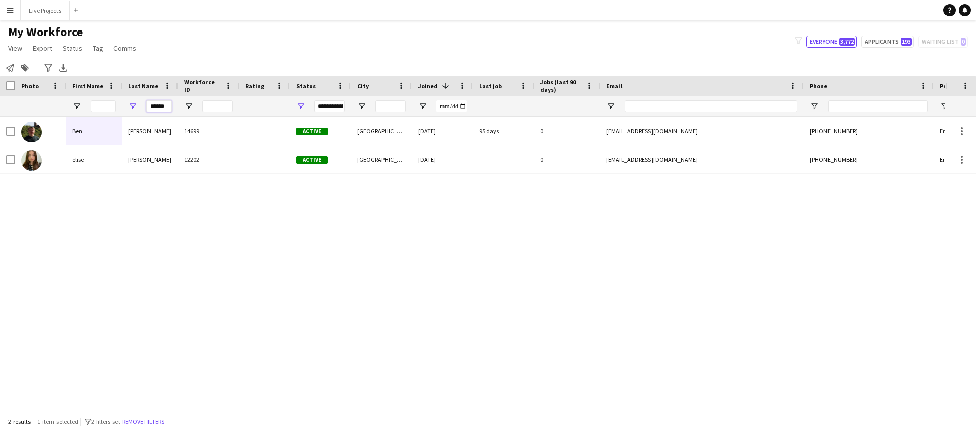
drag, startPoint x: 148, startPoint y: 106, endPoint x: 175, endPoint y: 106, distance: 27.5
click at [175, 106] on div "******" at bounding box center [150, 106] width 56 height 20
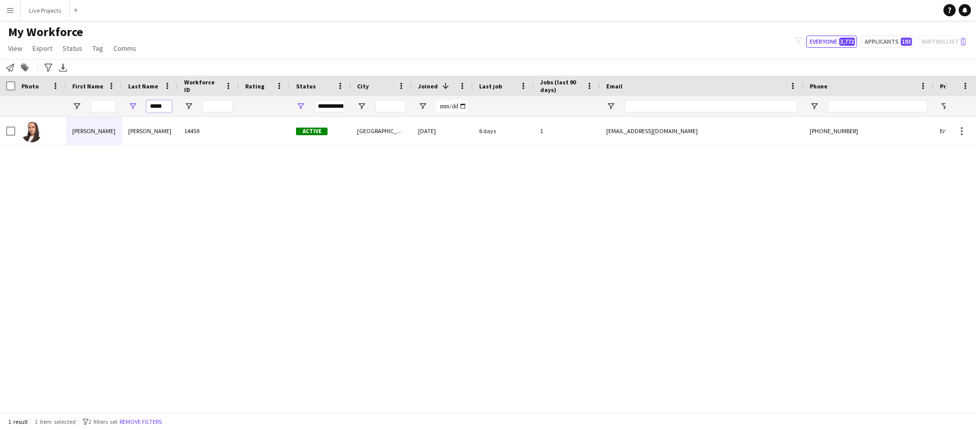
type input "*****"
drag, startPoint x: 169, startPoint y: 104, endPoint x: 137, endPoint y: 104, distance: 31.5
click at [137, 104] on div "*****" at bounding box center [150, 106] width 56 height 20
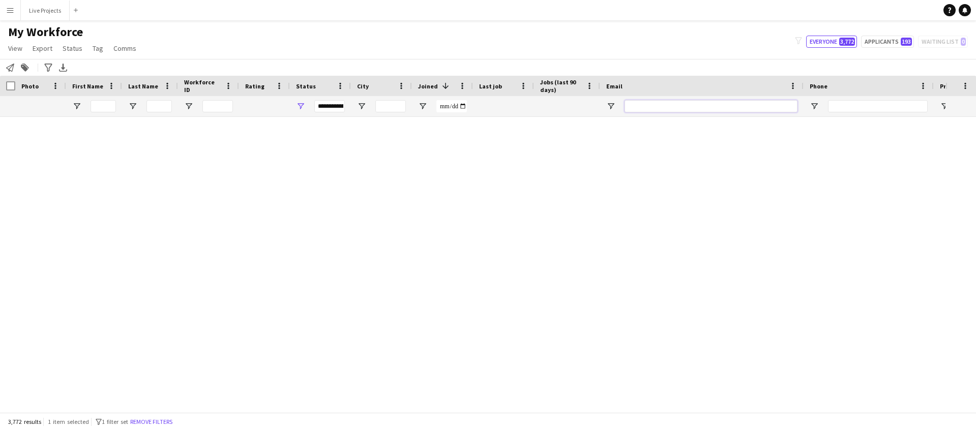
click at [640, 104] on input "Email Filter Input" at bounding box center [711, 106] width 173 height 12
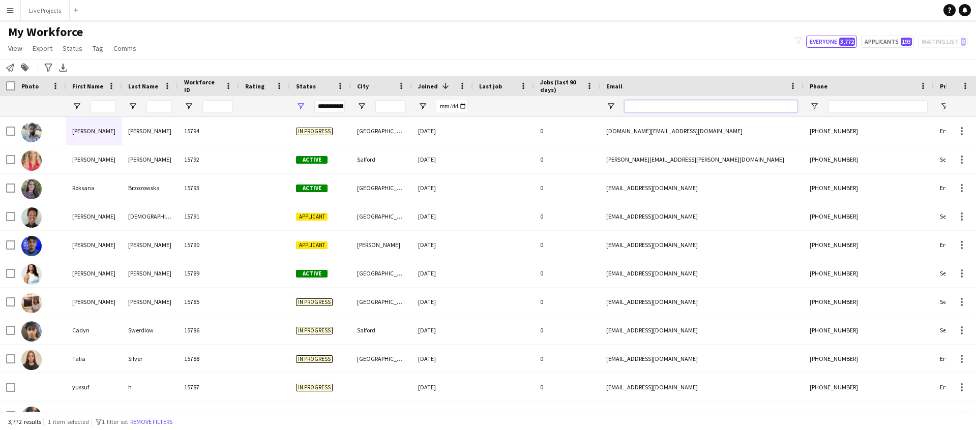
click at [640, 105] on input "Email Filter Input" at bounding box center [711, 106] width 173 height 12
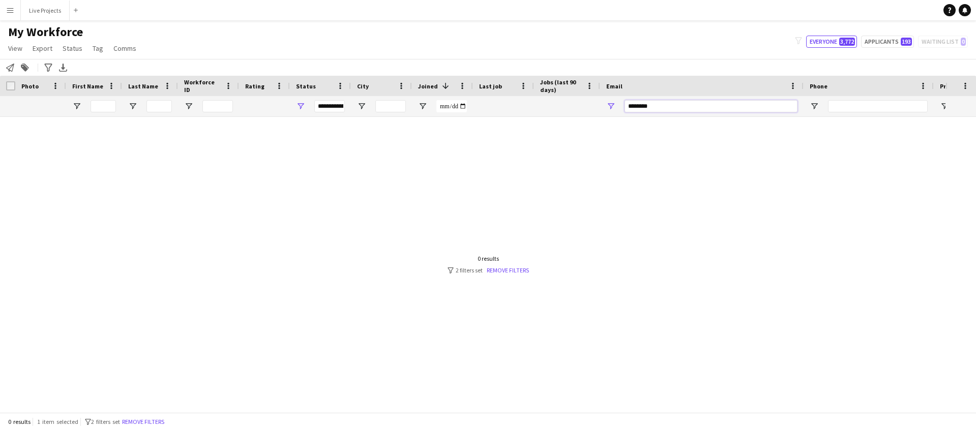
type input "********"
